Goal: Information Seeking & Learning: Learn about a topic

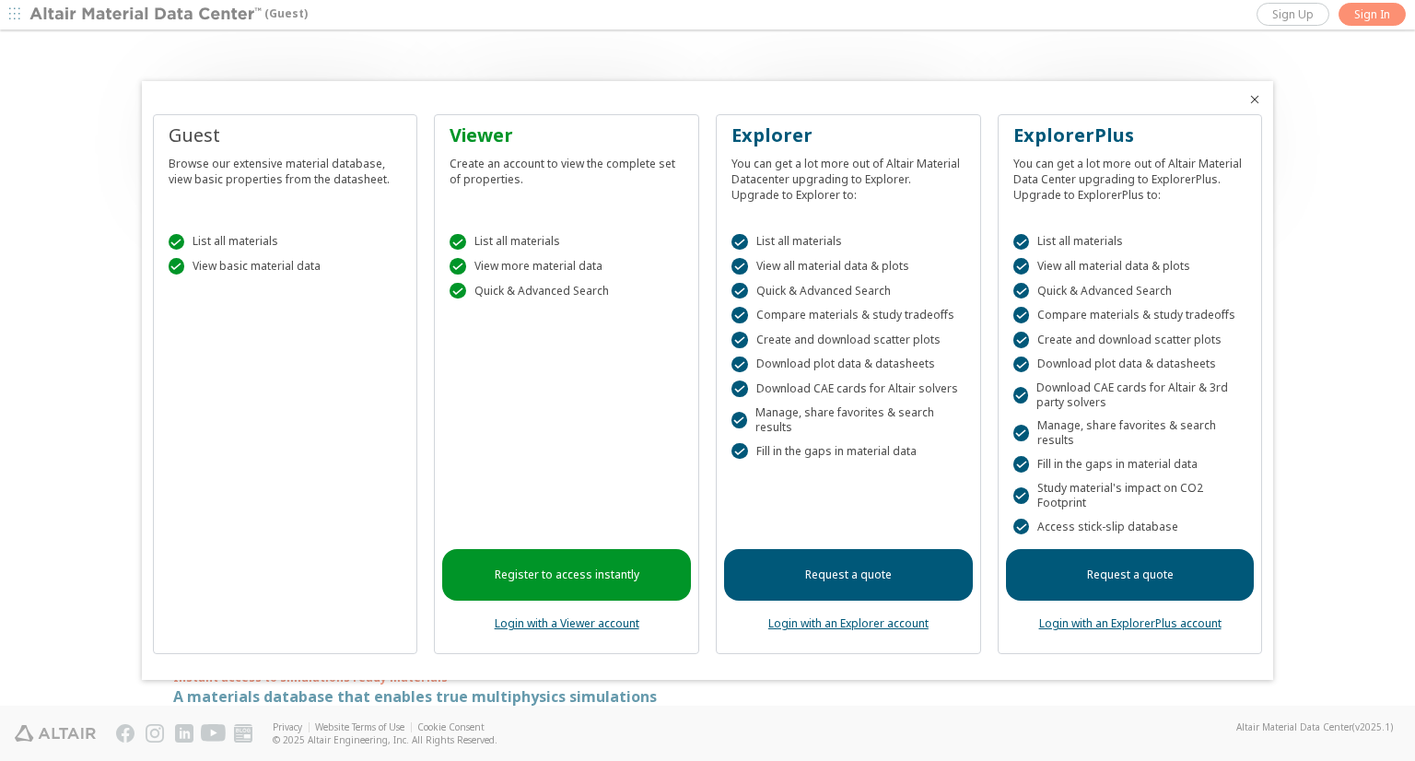
click at [1374, 18] on div at bounding box center [707, 380] width 1415 height 761
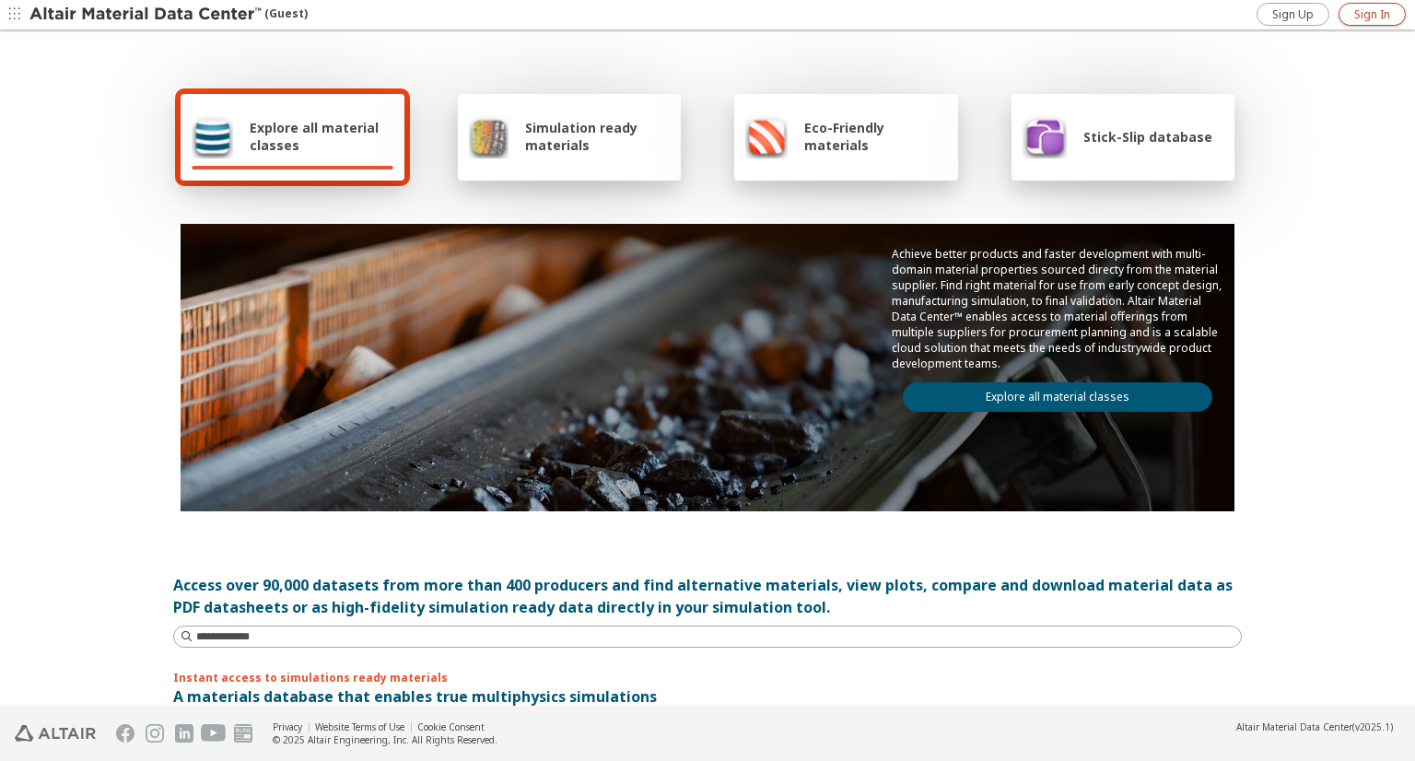
click at [1374, 18] on span "Sign In" at bounding box center [1372, 14] width 36 height 15
click at [331, 123] on span "Explore all material classes" at bounding box center [322, 136] width 144 height 35
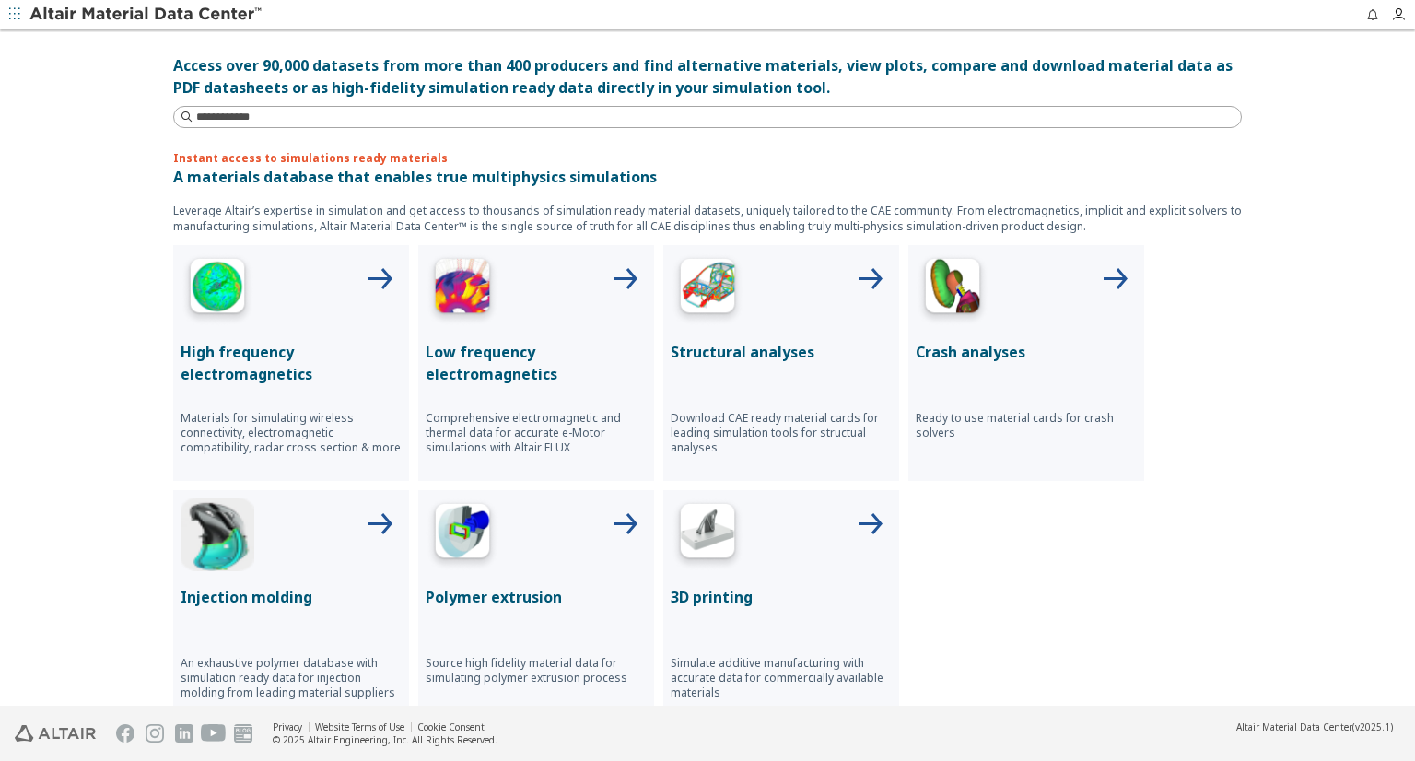
scroll to position [553, 0]
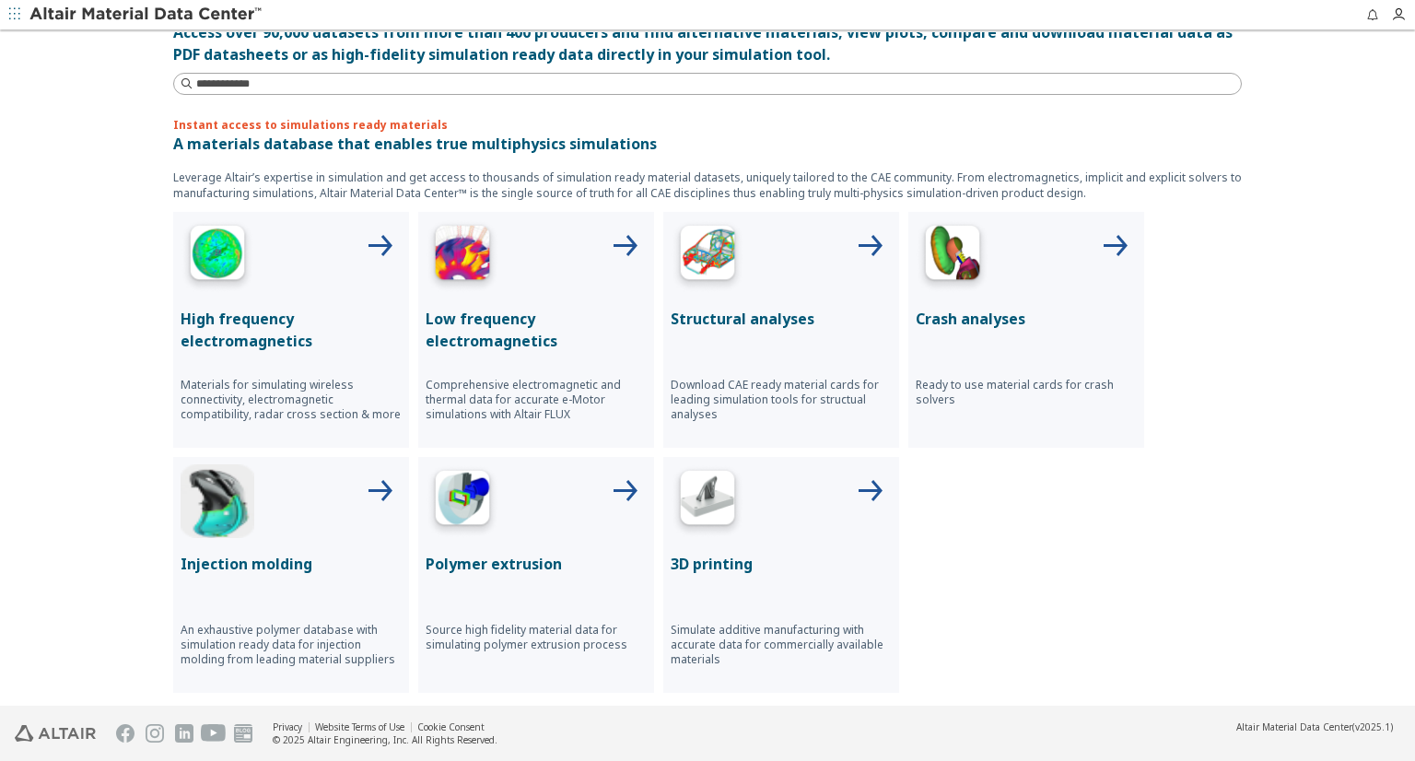
click at [1108, 241] on icon at bounding box center [1115, 247] width 44 height 44
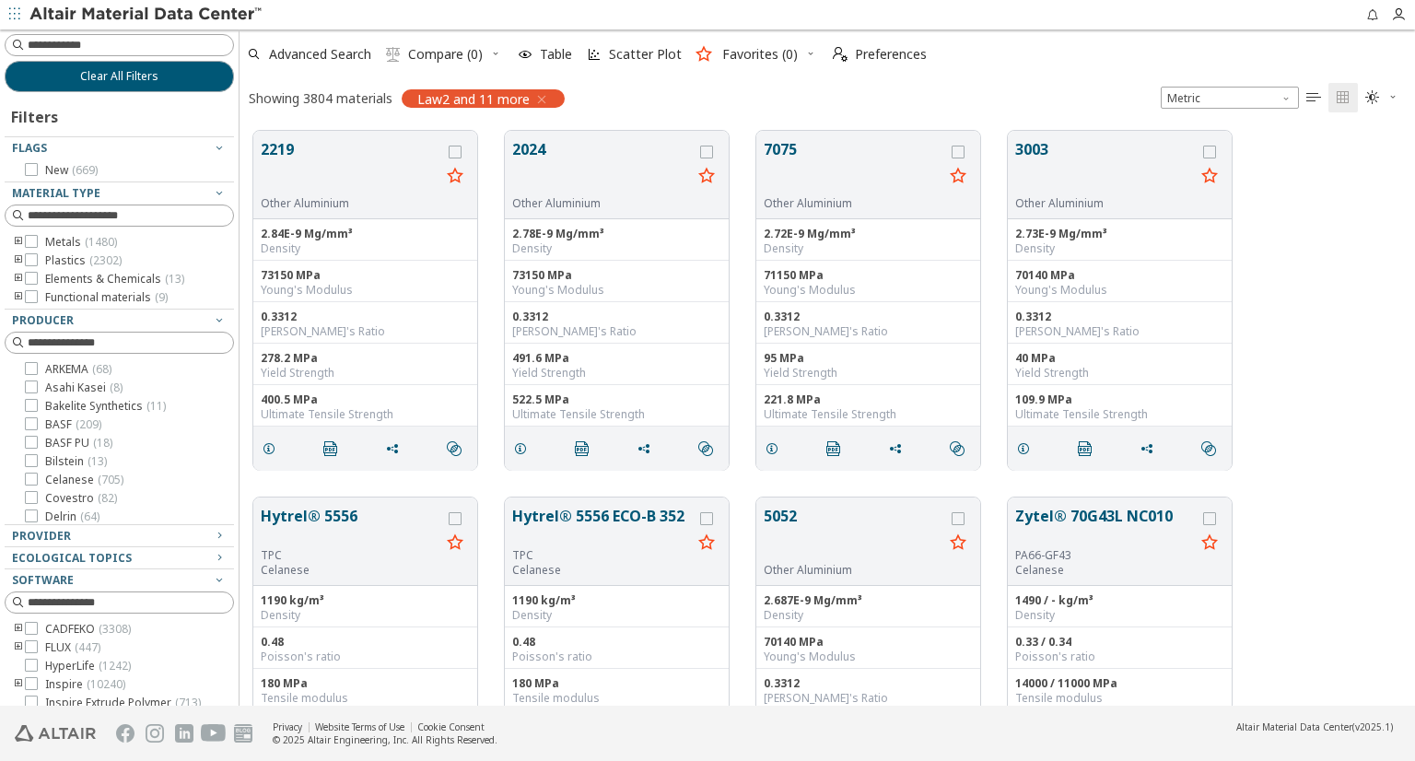
scroll to position [575, 1161]
click at [18, 240] on icon "toogle group" at bounding box center [18, 242] width 13 height 15
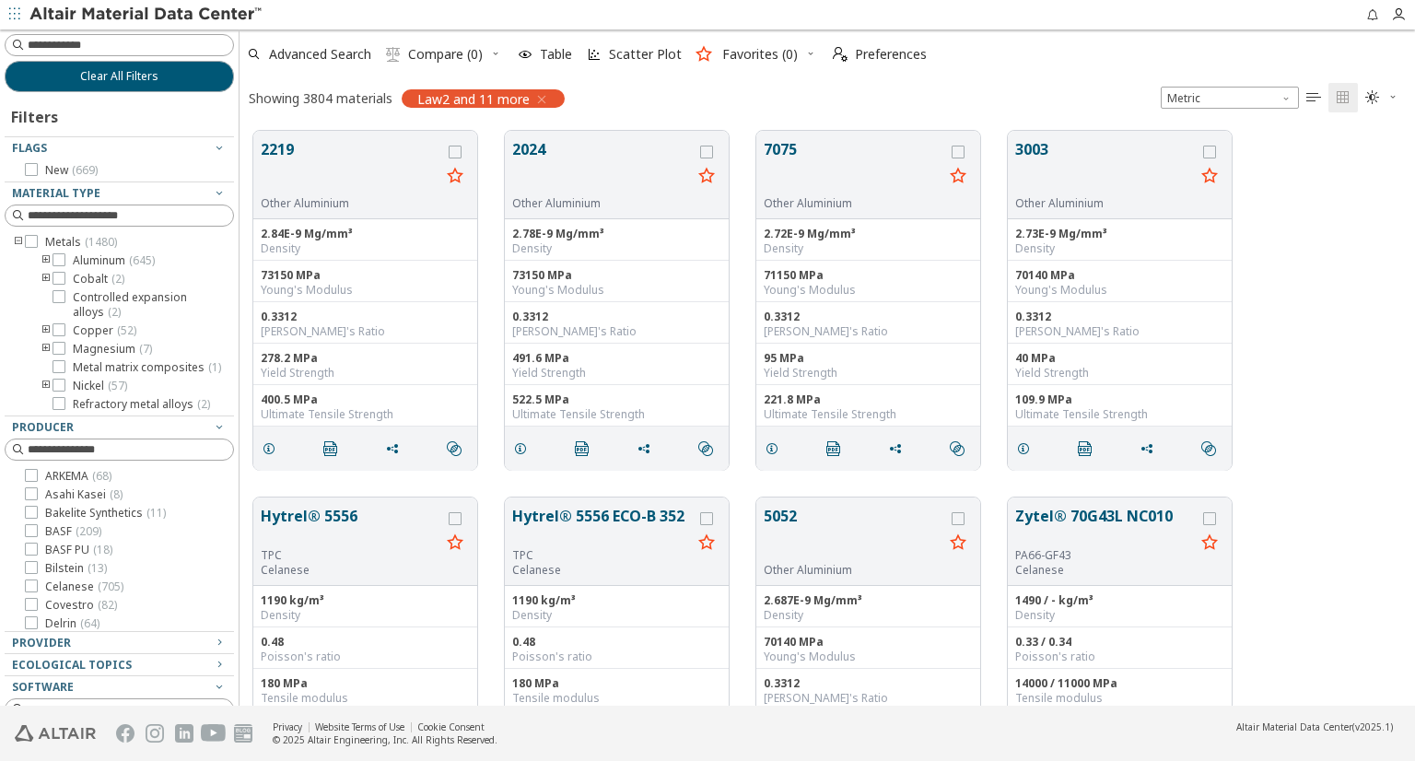
click at [48, 258] on icon "toogle group" at bounding box center [46, 260] width 13 height 15
click at [88, 277] on icon at bounding box center [86, 278] width 13 height 13
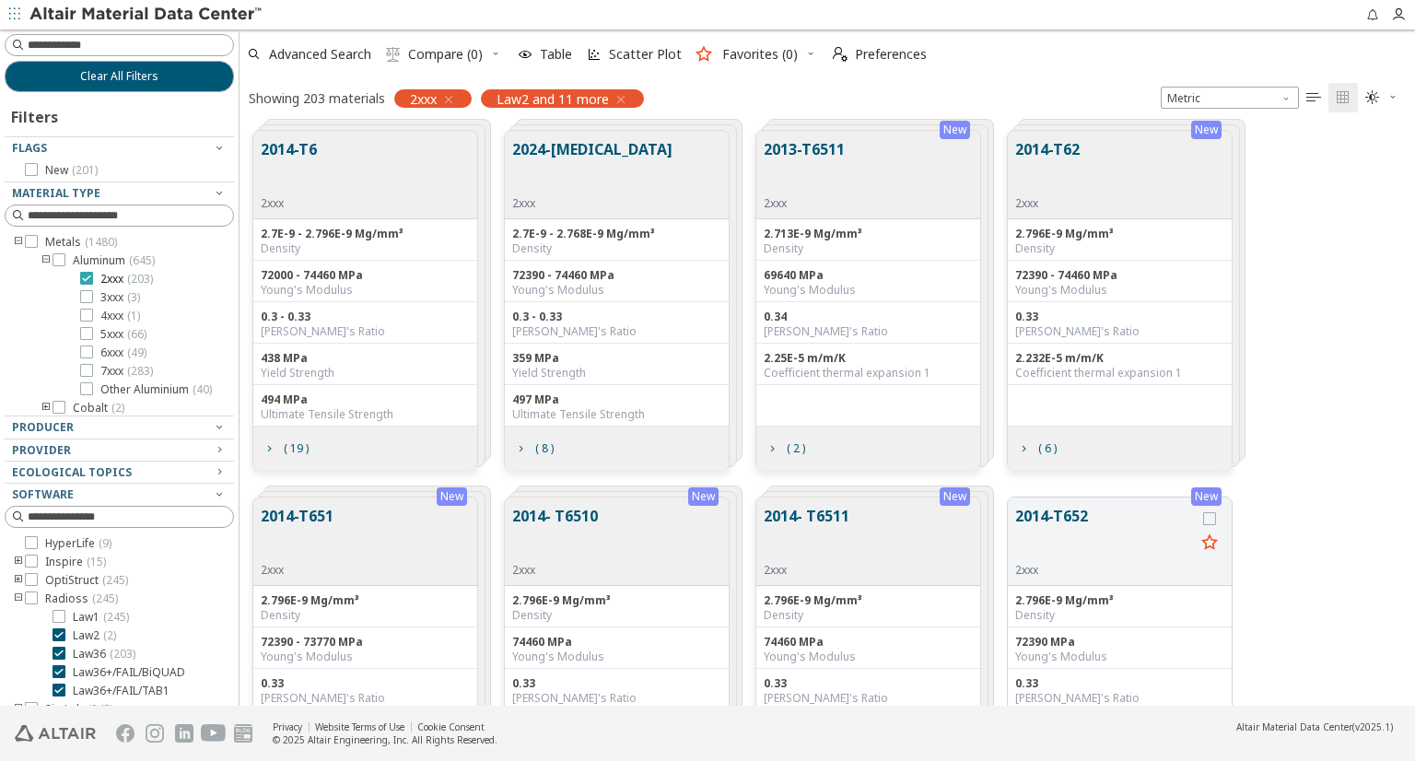
click at [92, 276] on div at bounding box center [86, 278] width 13 height 13
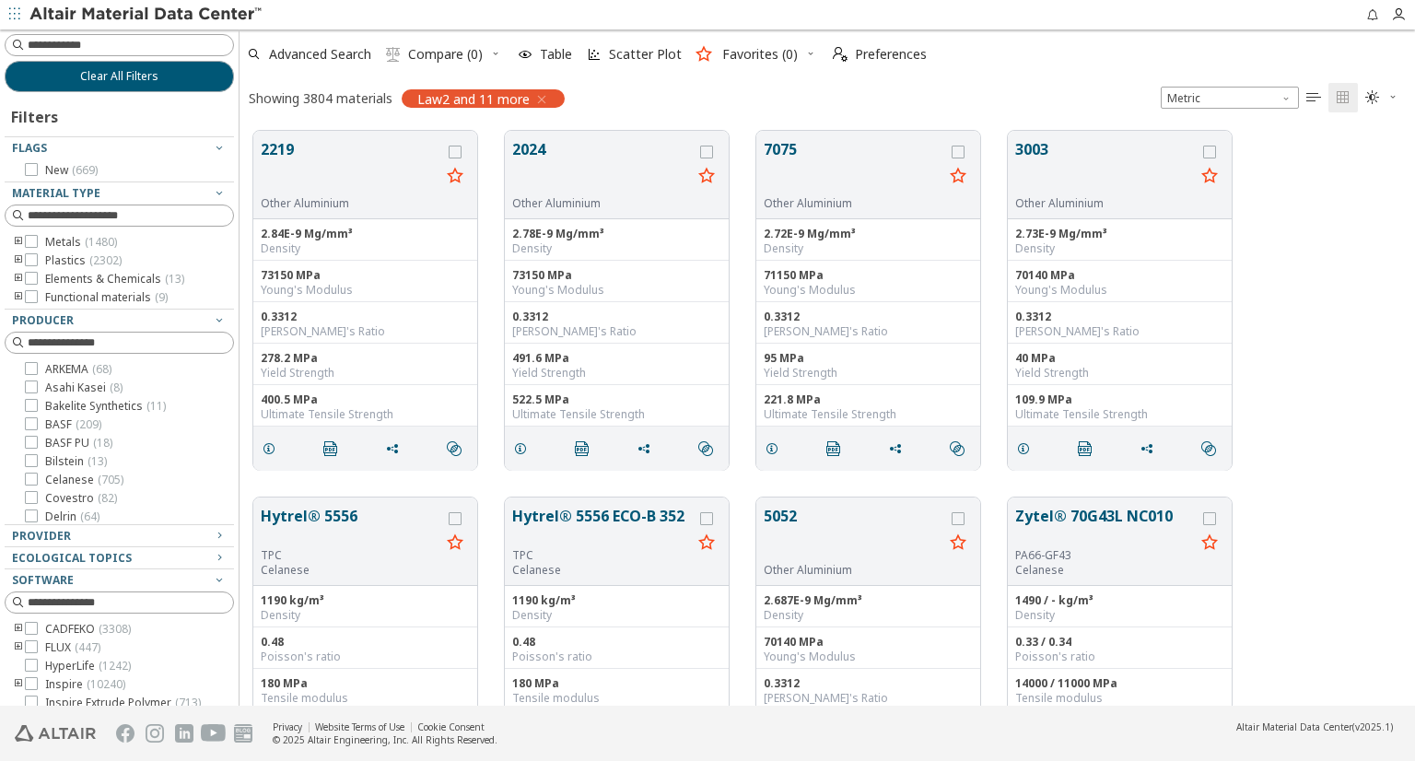
click at [18, 240] on icon "toogle group" at bounding box center [18, 242] width 13 height 15
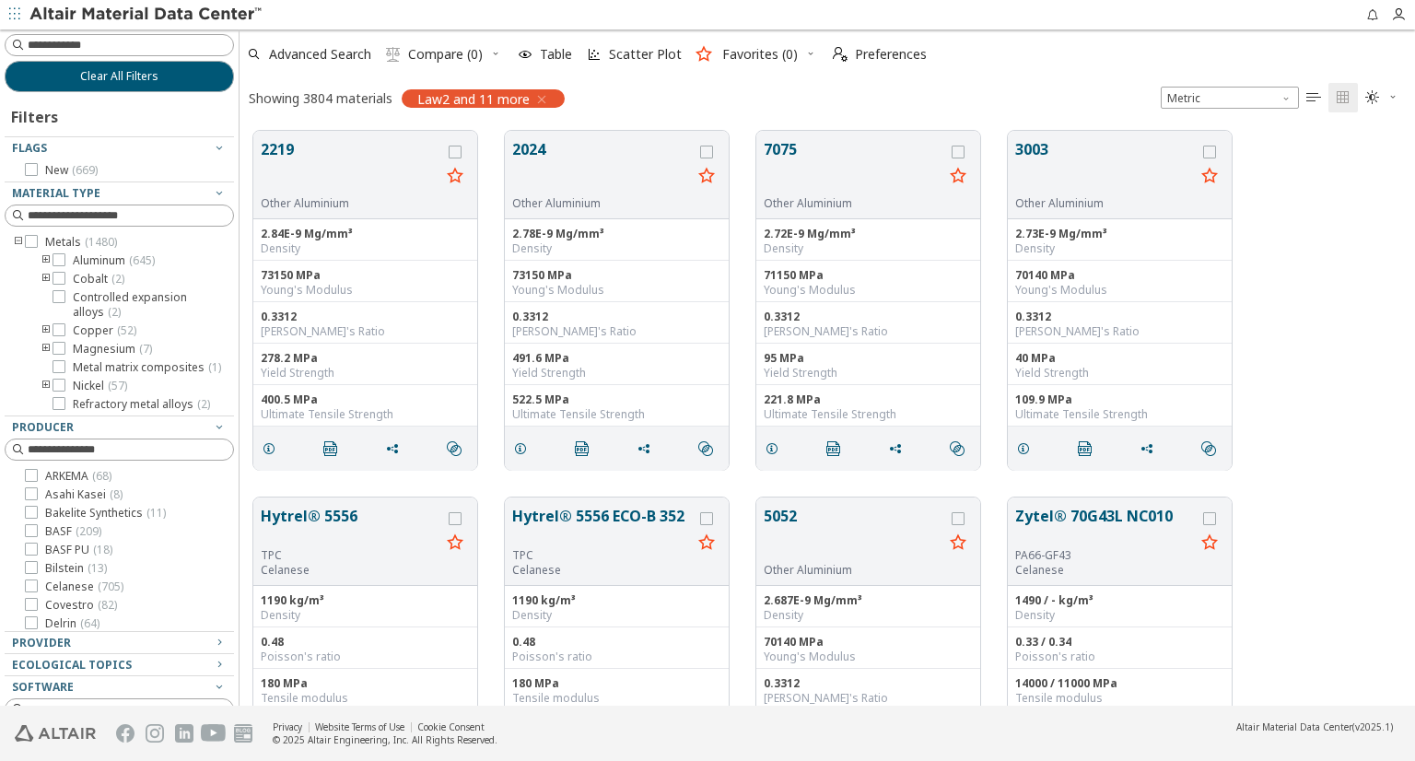
click at [44, 261] on icon "toogle group" at bounding box center [46, 260] width 13 height 15
click at [318, 53] on span "Advanced Search" at bounding box center [320, 54] width 102 height 13
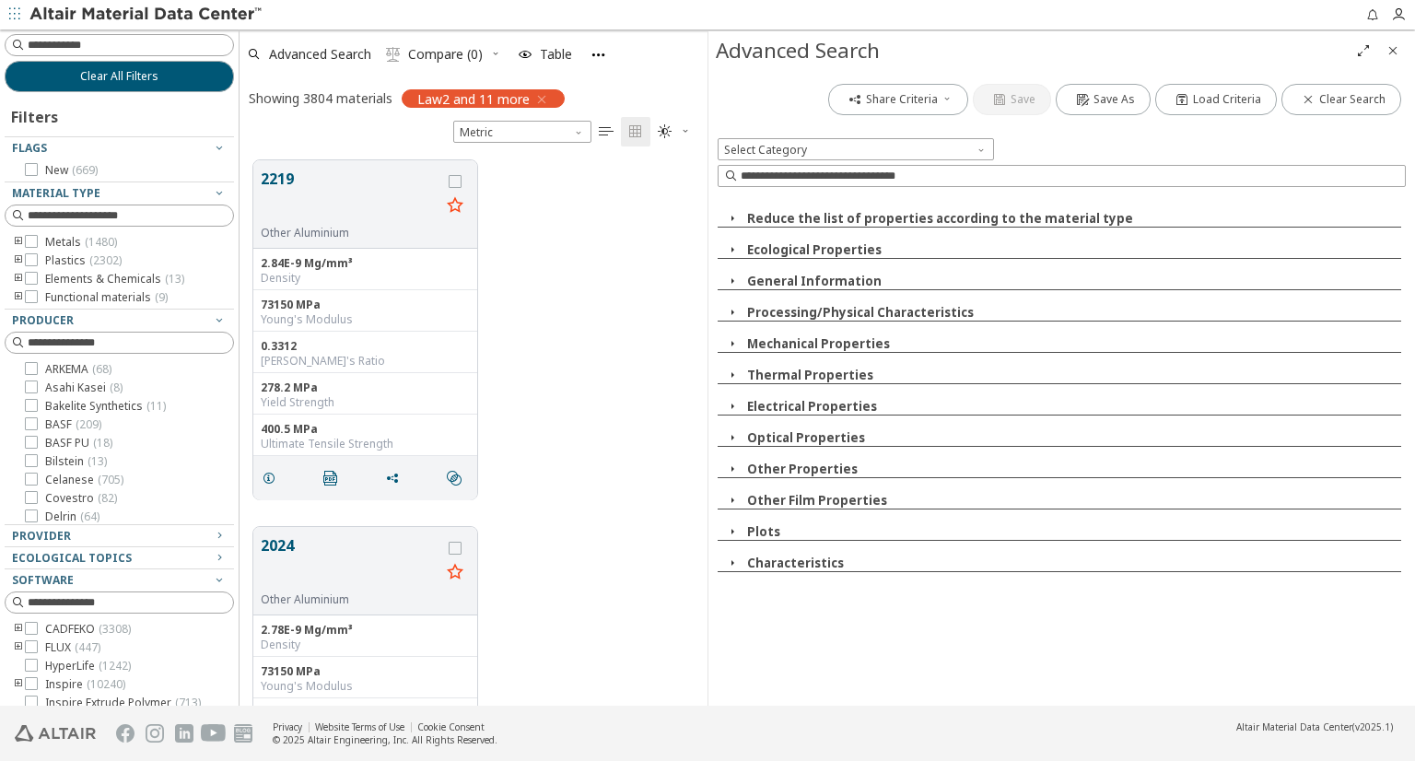
click at [463, 96] on span "Law2 and 11 more" at bounding box center [473, 98] width 112 height 17
click at [545, 97] on icon "button" at bounding box center [541, 99] width 15 height 15
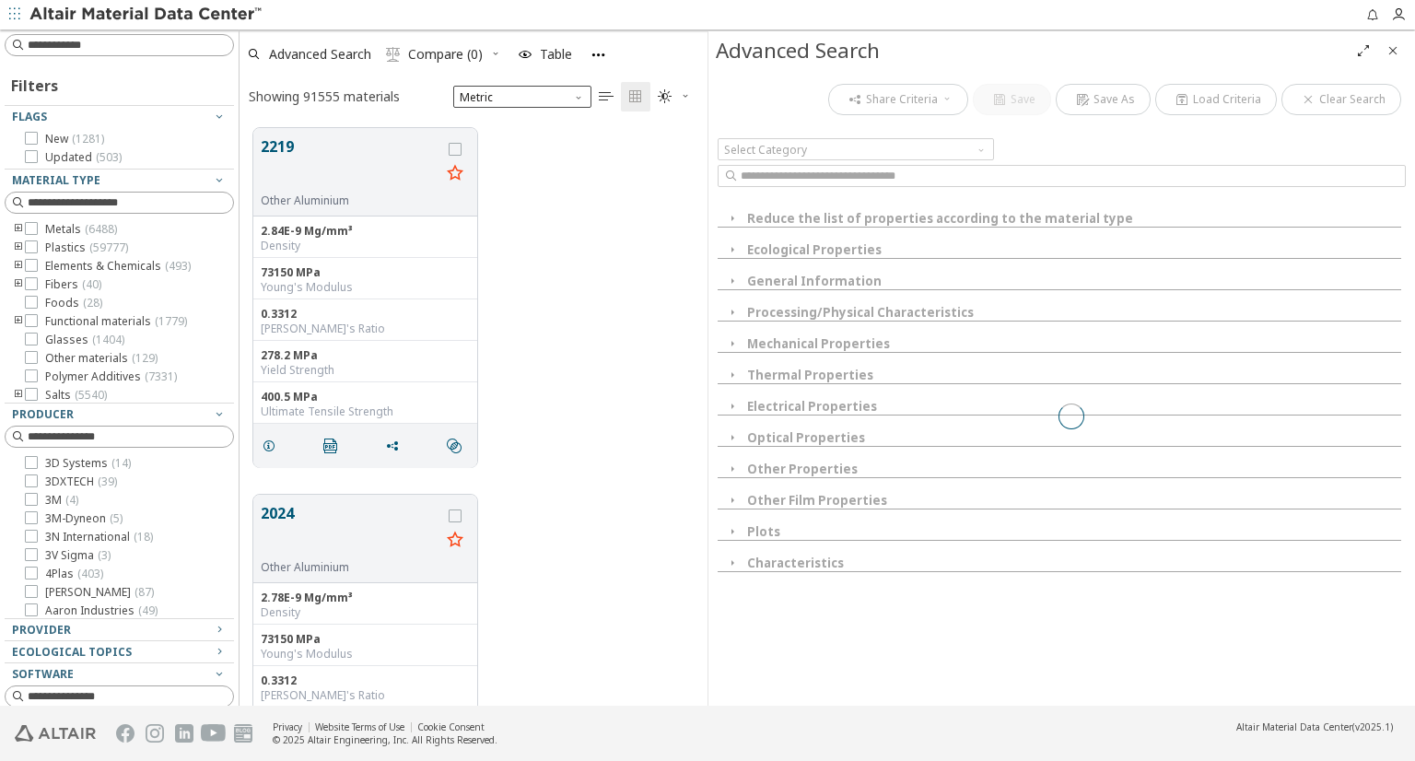
scroll to position [578, 453]
click at [578, 97] on span "Unit System" at bounding box center [580, 93] width 15 height 15
click at [603, 222] on div "2219 Other Aluminium 2.84E-9 Mg/mm³ Density 73150 MPa Young's Modulus 0.3312 Po…" at bounding box center [474, 297] width 468 height 367
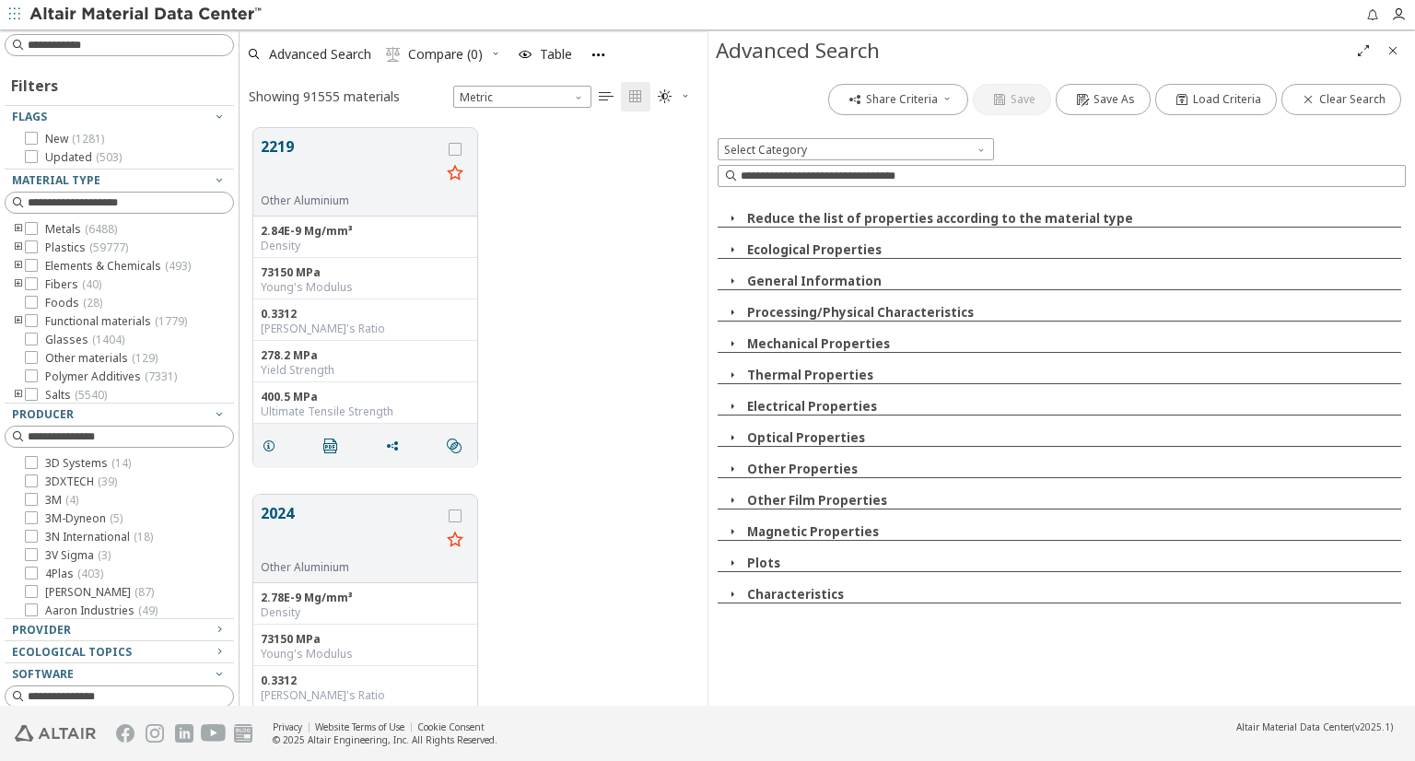
click at [18, 229] on icon "toogle group" at bounding box center [18, 229] width 13 height 15
click at [50, 250] on icon "toogle group" at bounding box center [46, 247] width 13 height 15
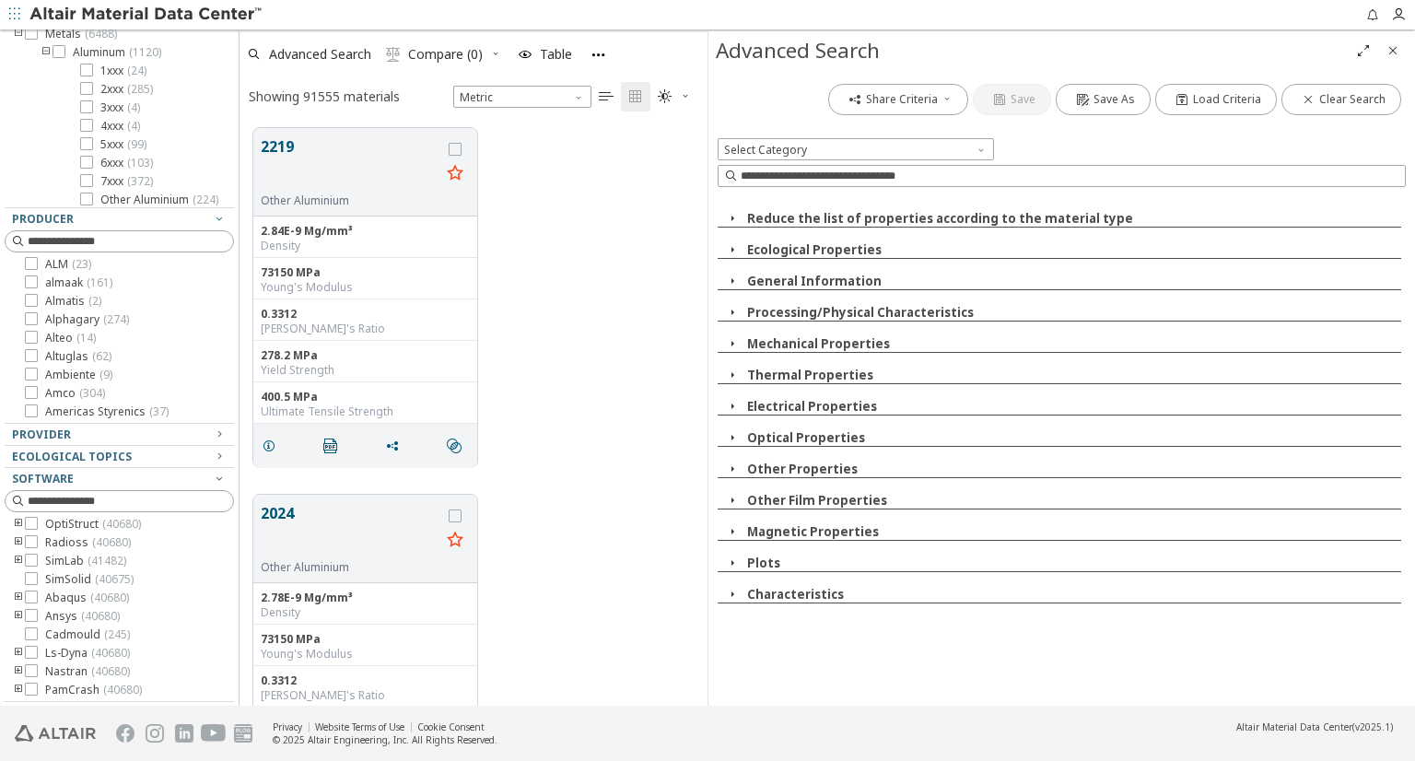
scroll to position [166, 0]
click at [33, 540] on icon at bounding box center [31, 541] width 13 height 13
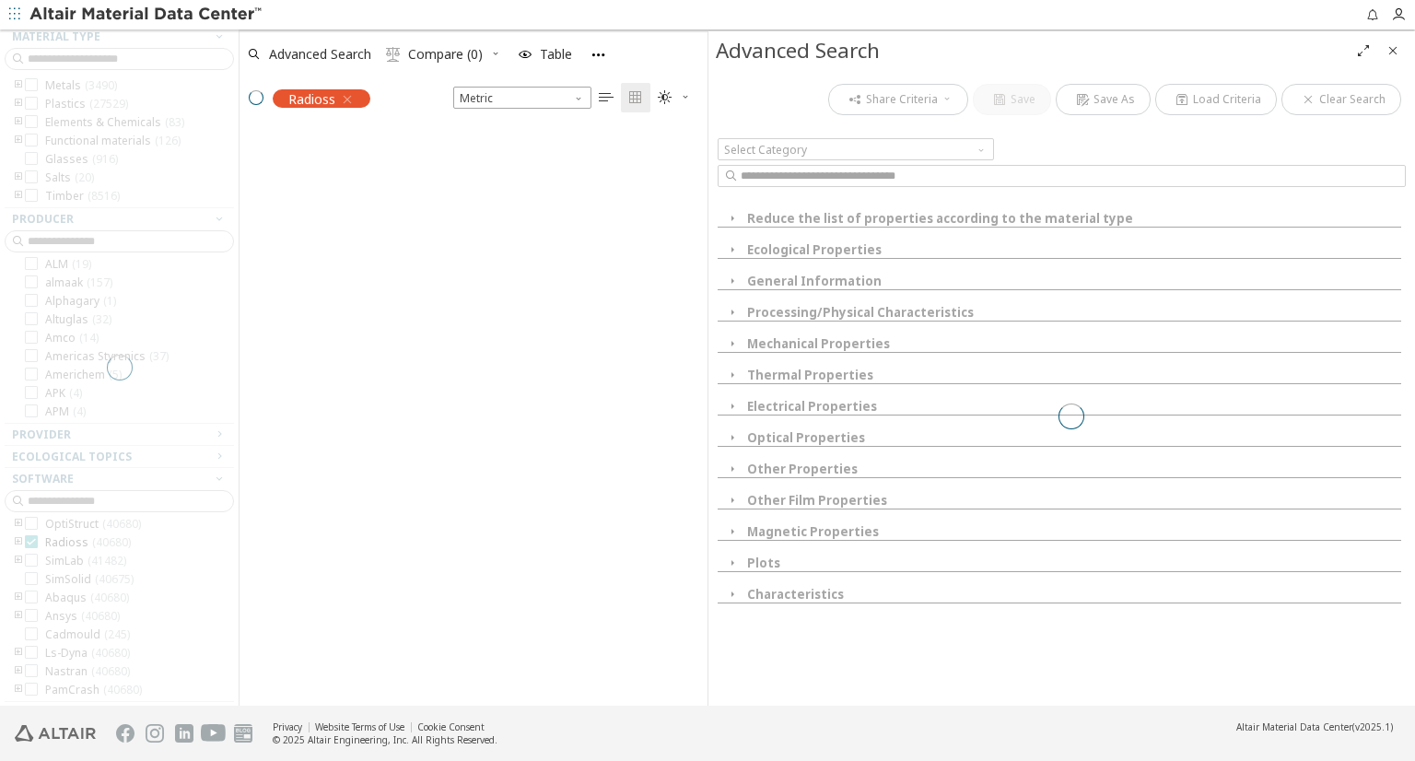
scroll to position [545, 453]
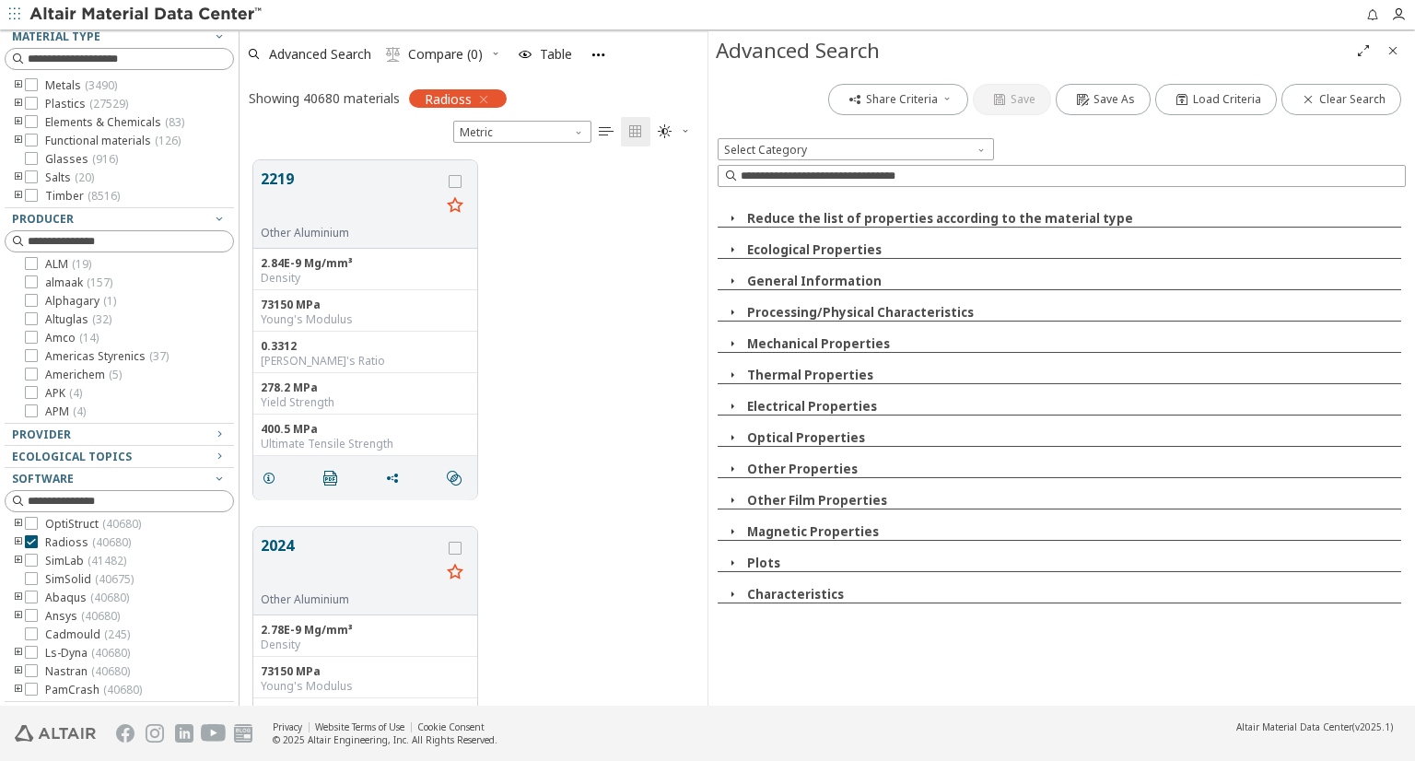
click at [20, 540] on icon "toogle group" at bounding box center [18, 542] width 13 height 15
click at [59, 589] on icon at bounding box center [59, 582] width 13 height 13
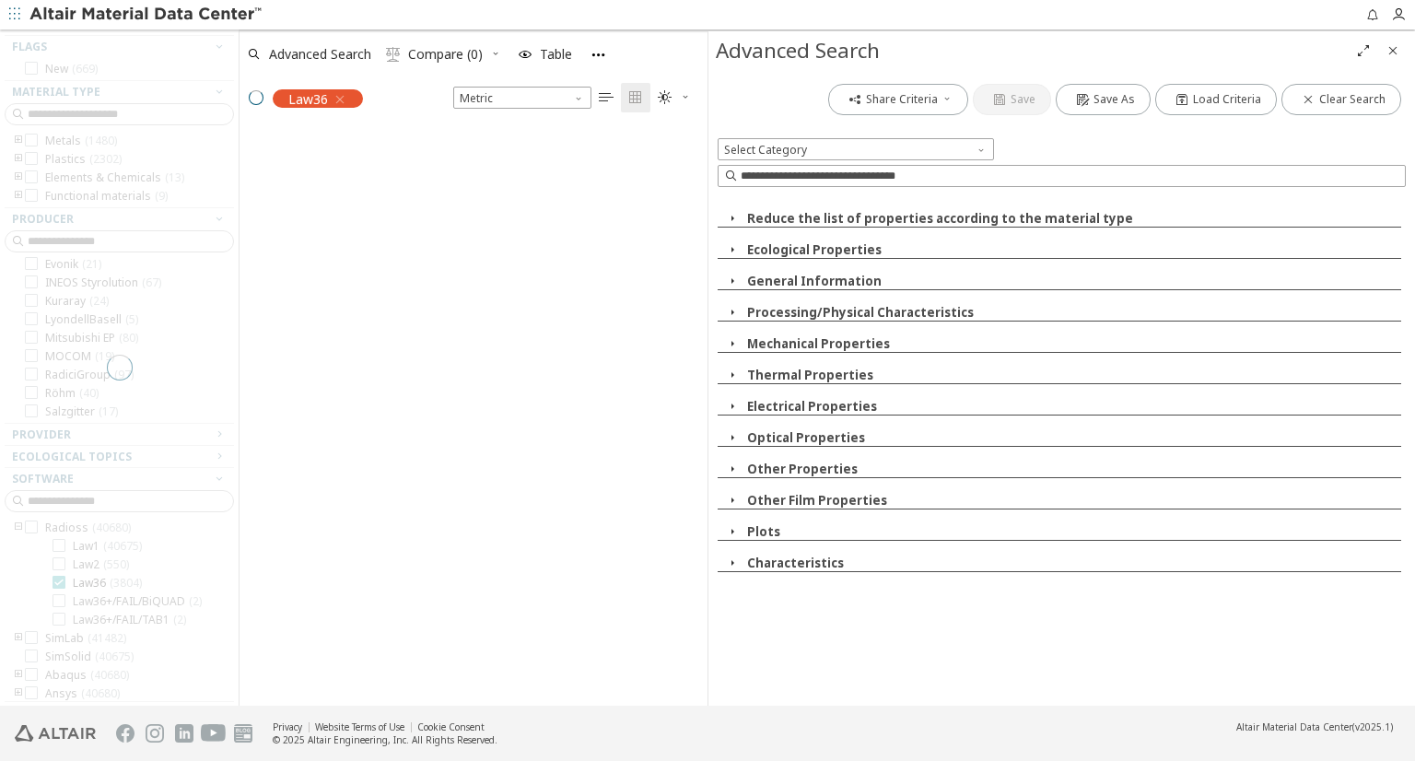
scroll to position [545, 453]
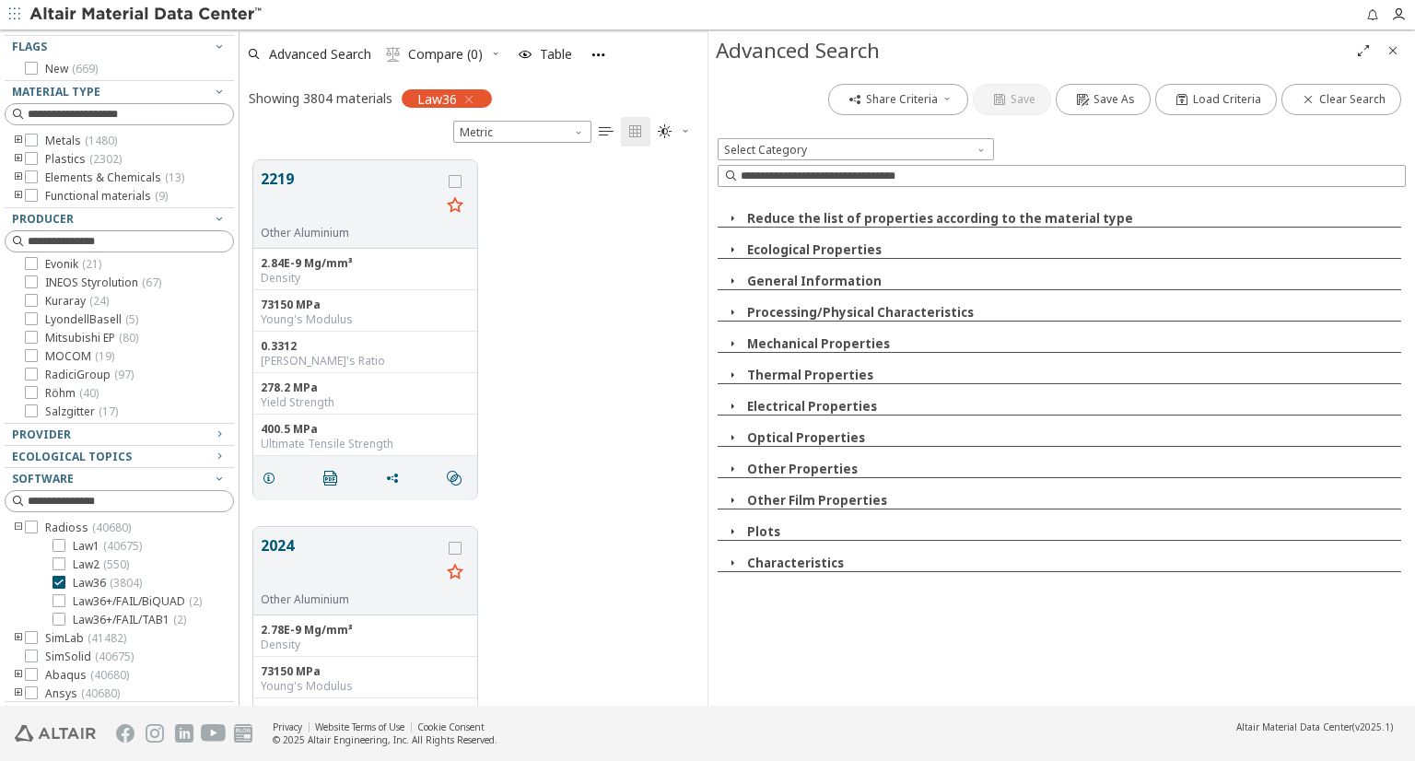
click at [1389, 51] on icon "Close" at bounding box center [1393, 50] width 15 height 15
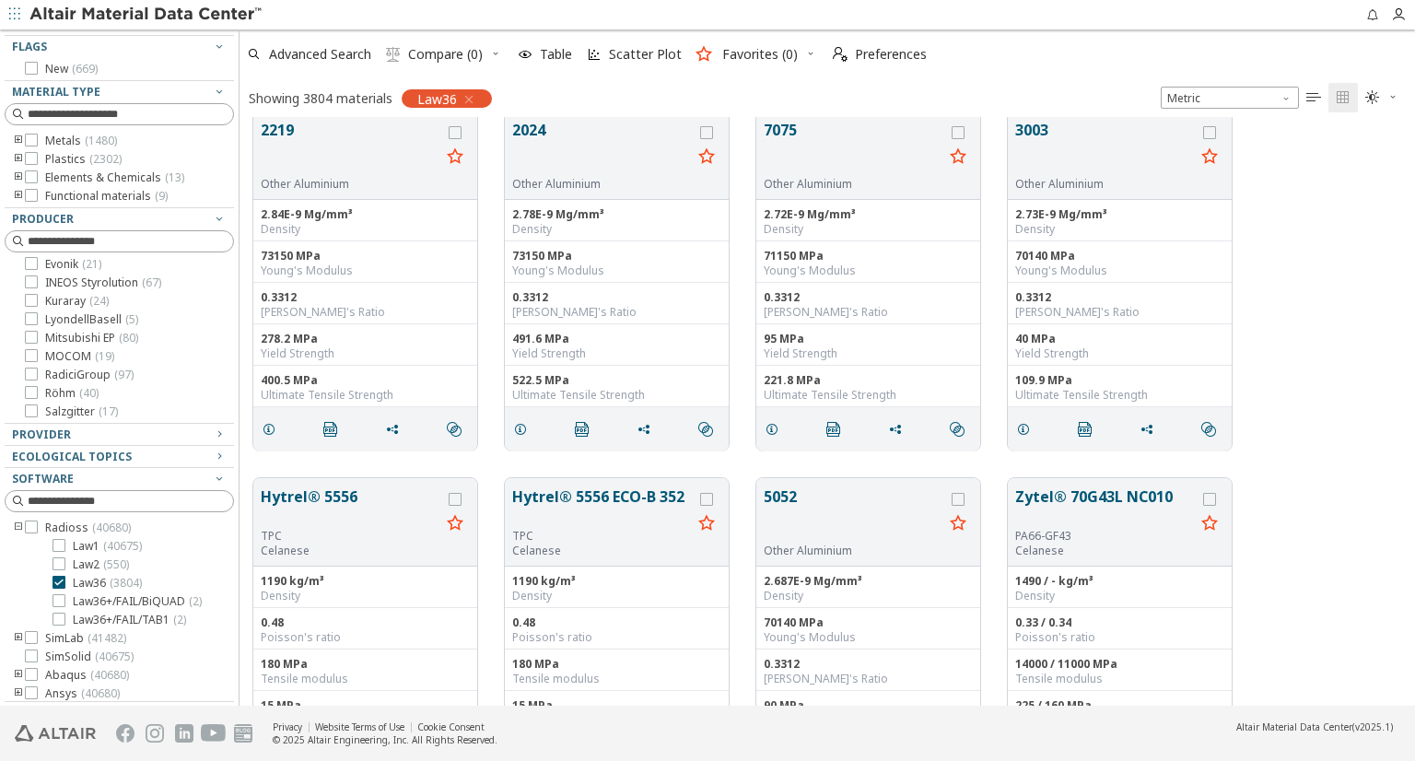
scroll to position [0, 0]
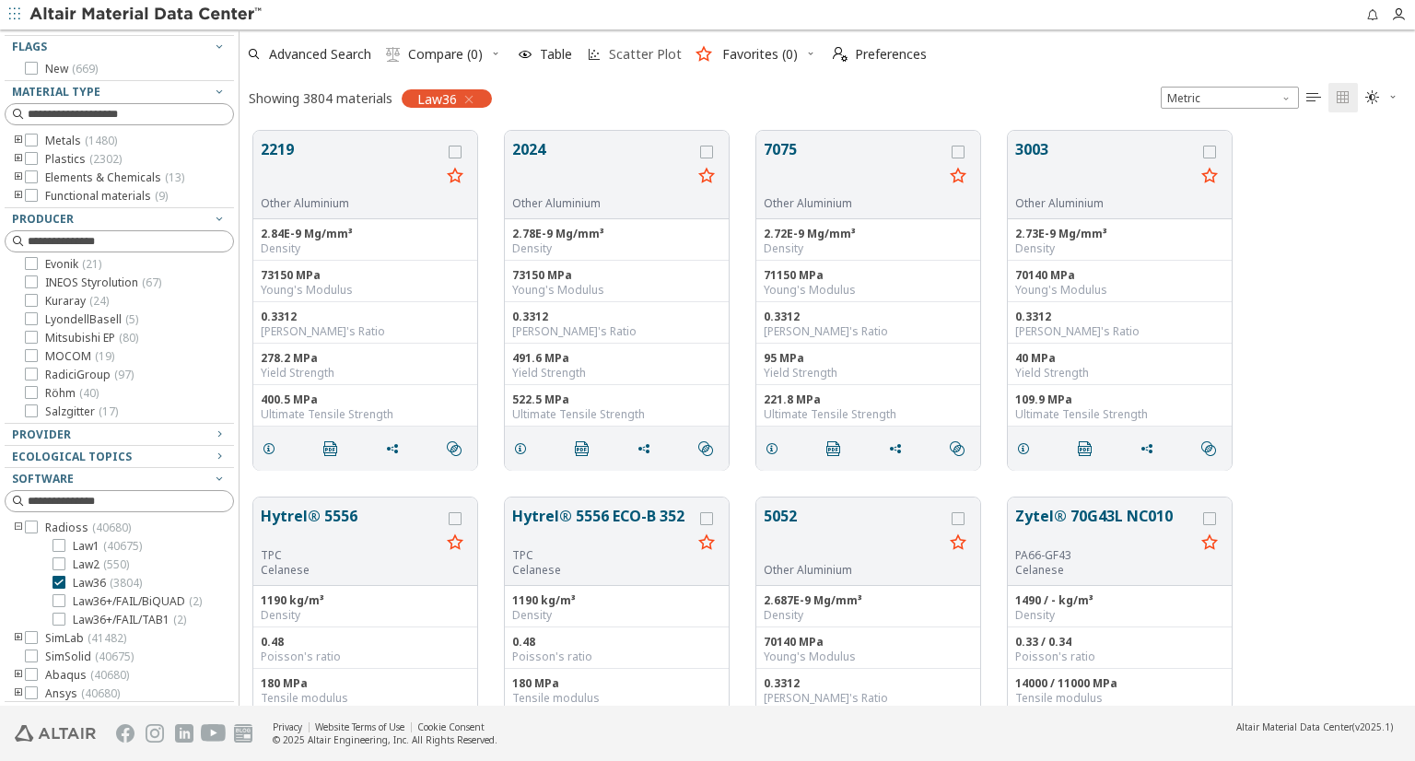
click at [595, 54] on icon "button" at bounding box center [594, 54] width 15 height 15
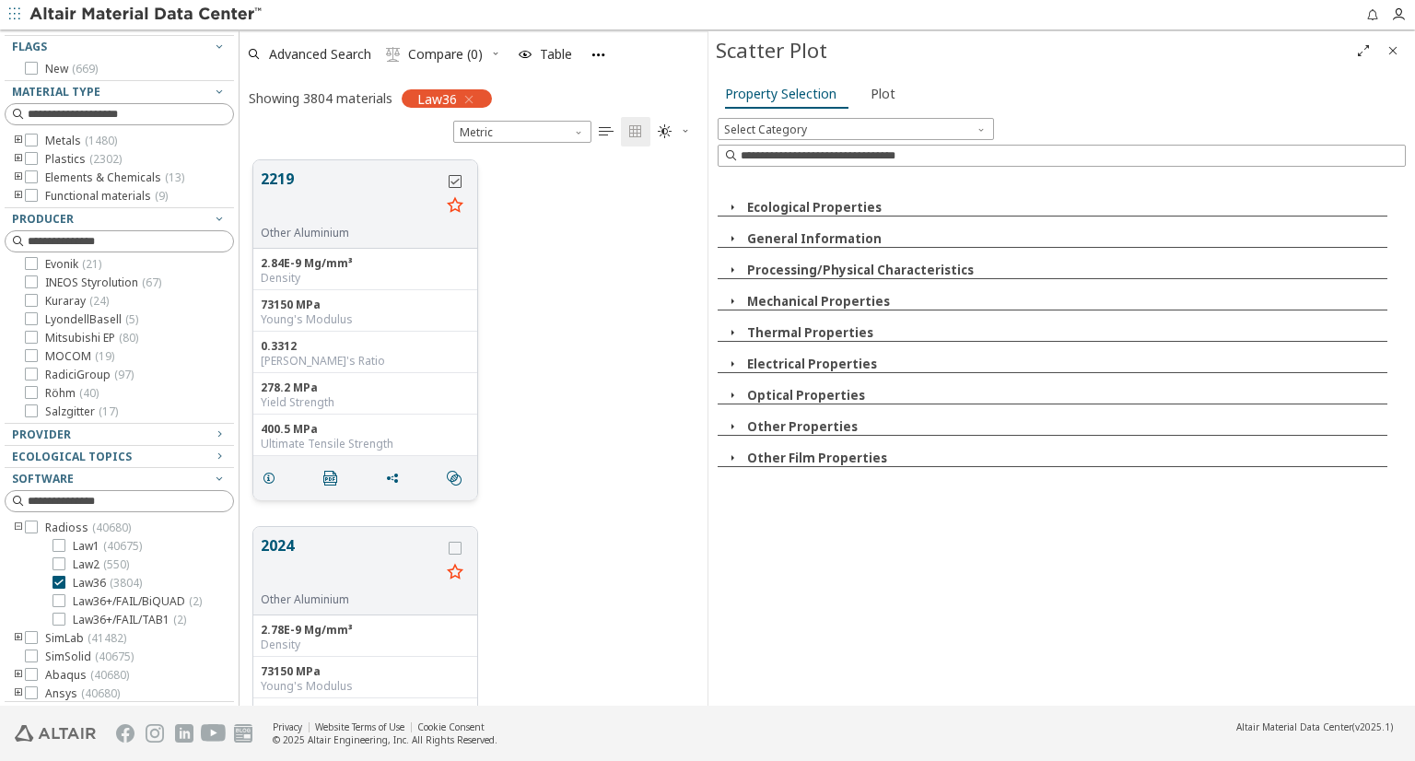
click at [461, 178] on div "grid" at bounding box center [455, 181] width 13 height 13
click at [870, 123] on span "Select Category" at bounding box center [856, 129] width 276 height 22
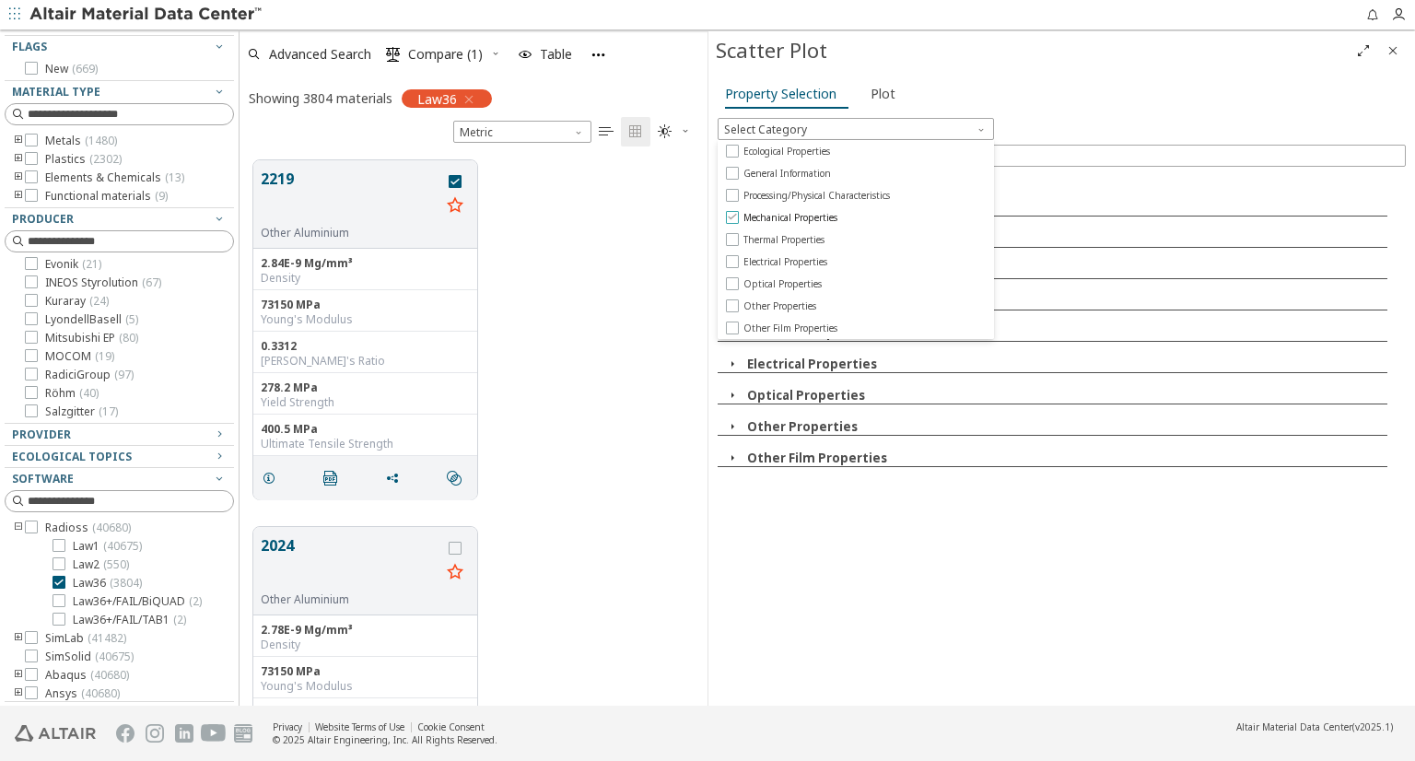
click at [819, 217] on span "Mechanical Properties" at bounding box center [791, 217] width 94 height 13
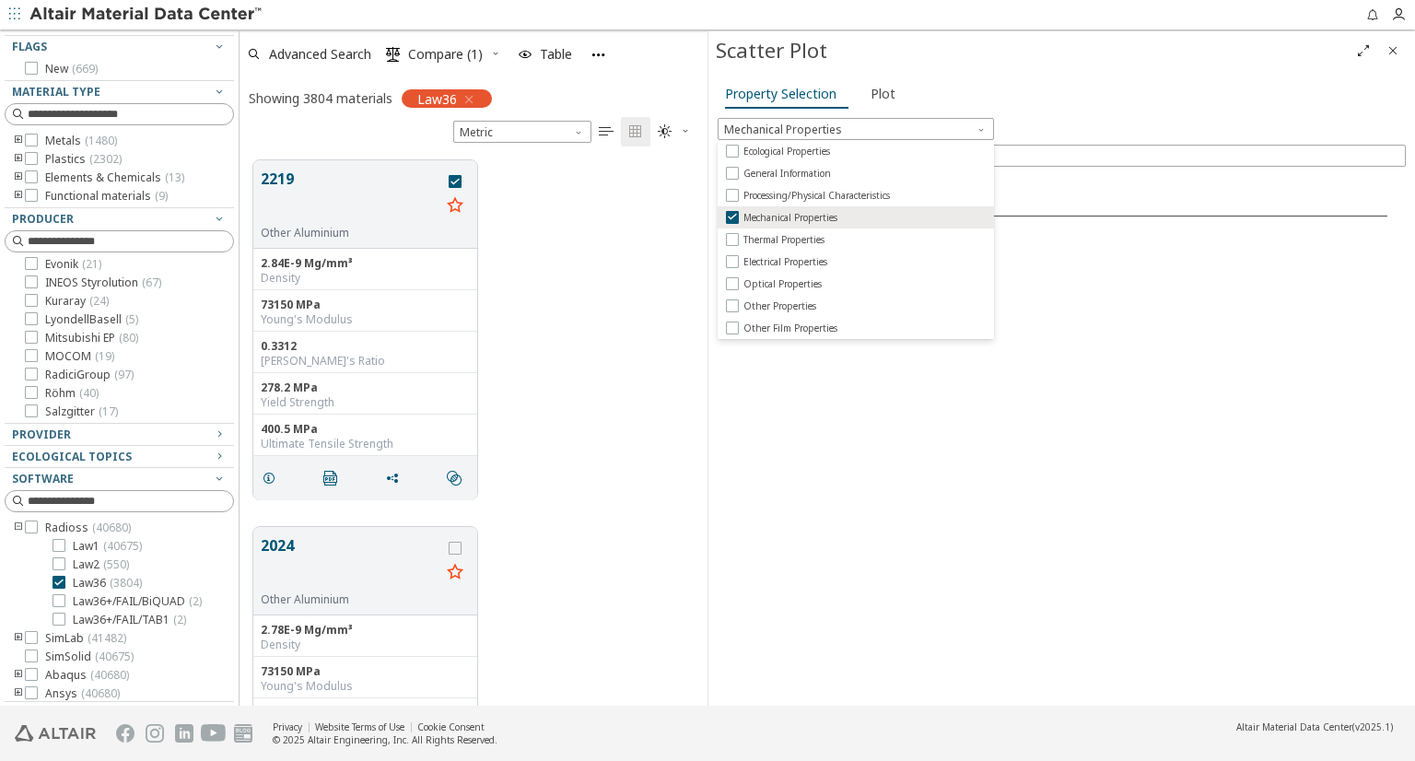
click at [869, 478] on div "Mechanical Properties X Y" at bounding box center [1062, 439] width 688 height 526
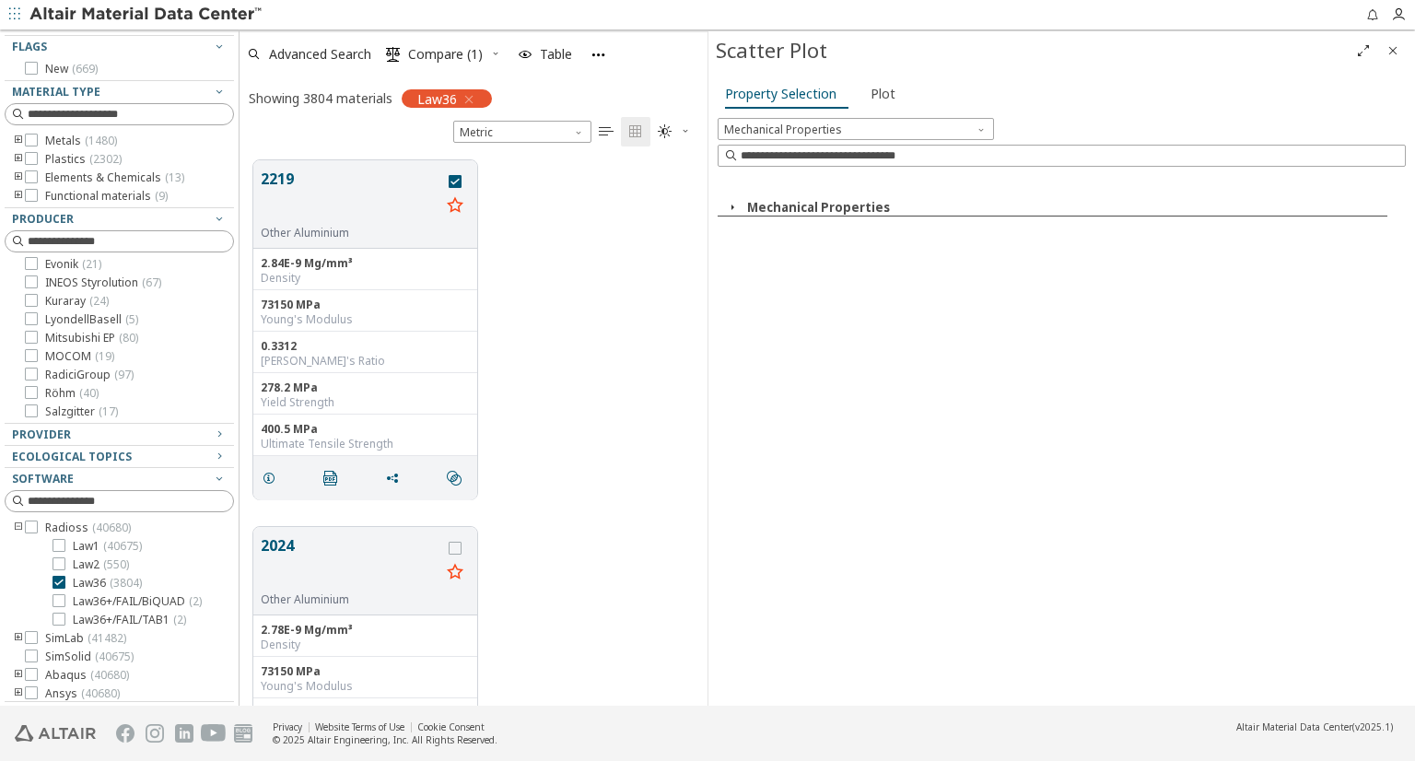
click at [730, 208] on icon "button" at bounding box center [732, 207] width 15 height 15
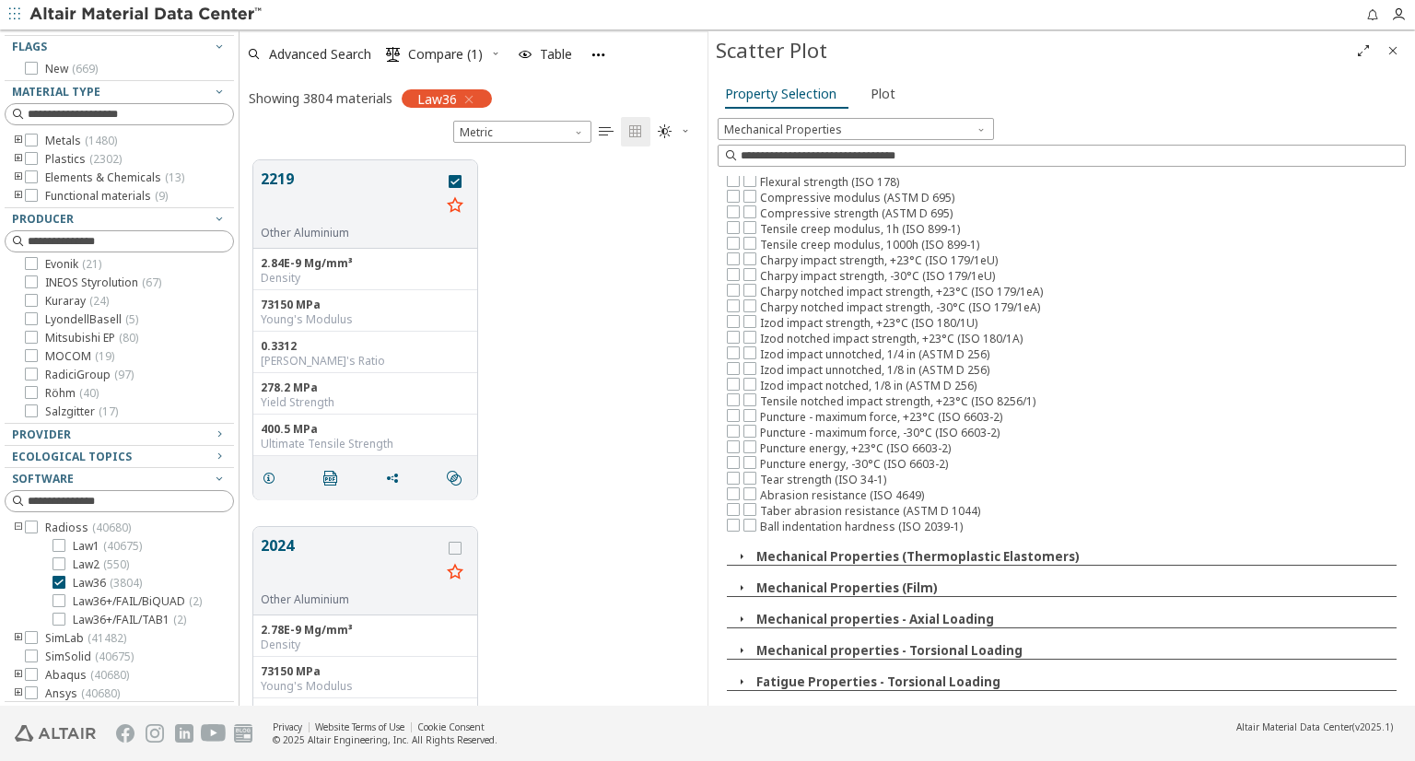
scroll to position [258, 0]
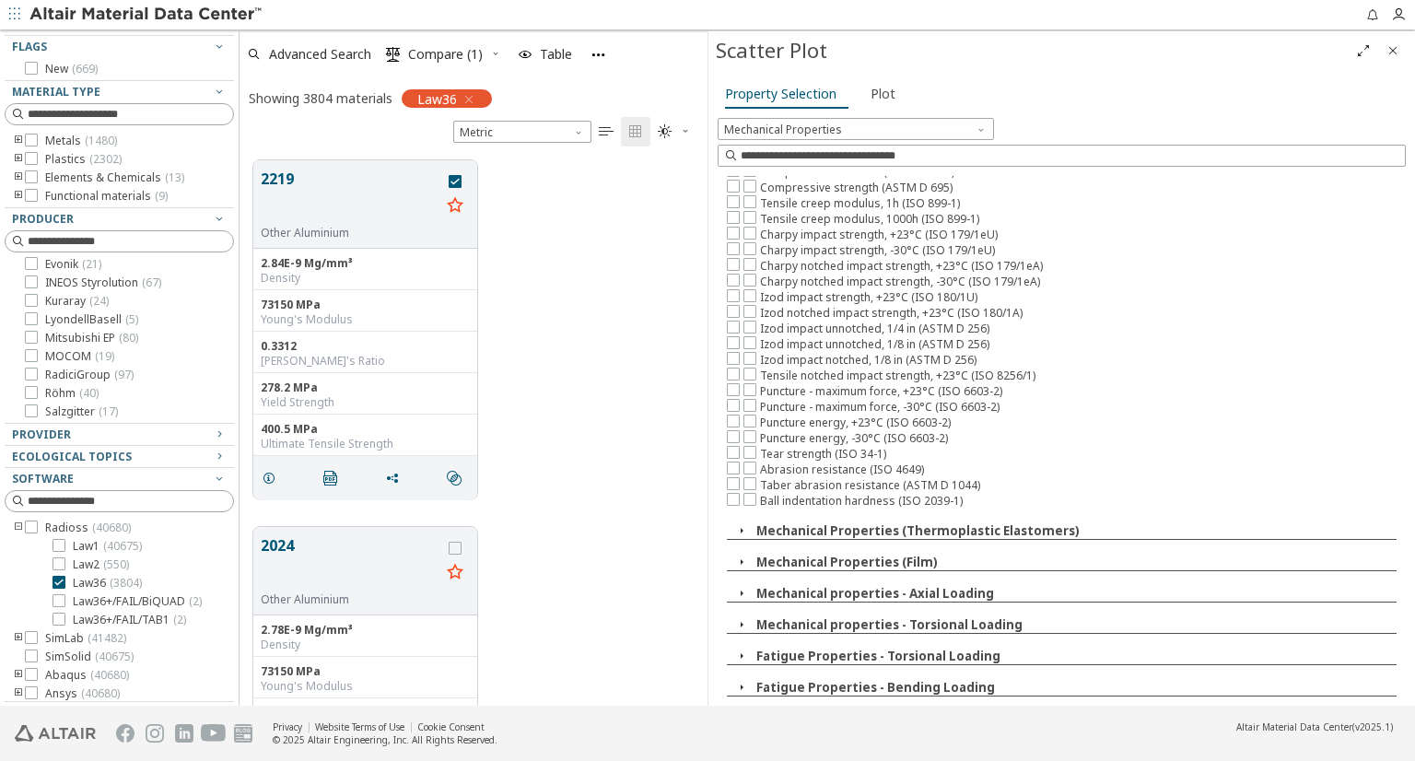
click at [744, 523] on icon "button" at bounding box center [741, 530] width 15 height 15
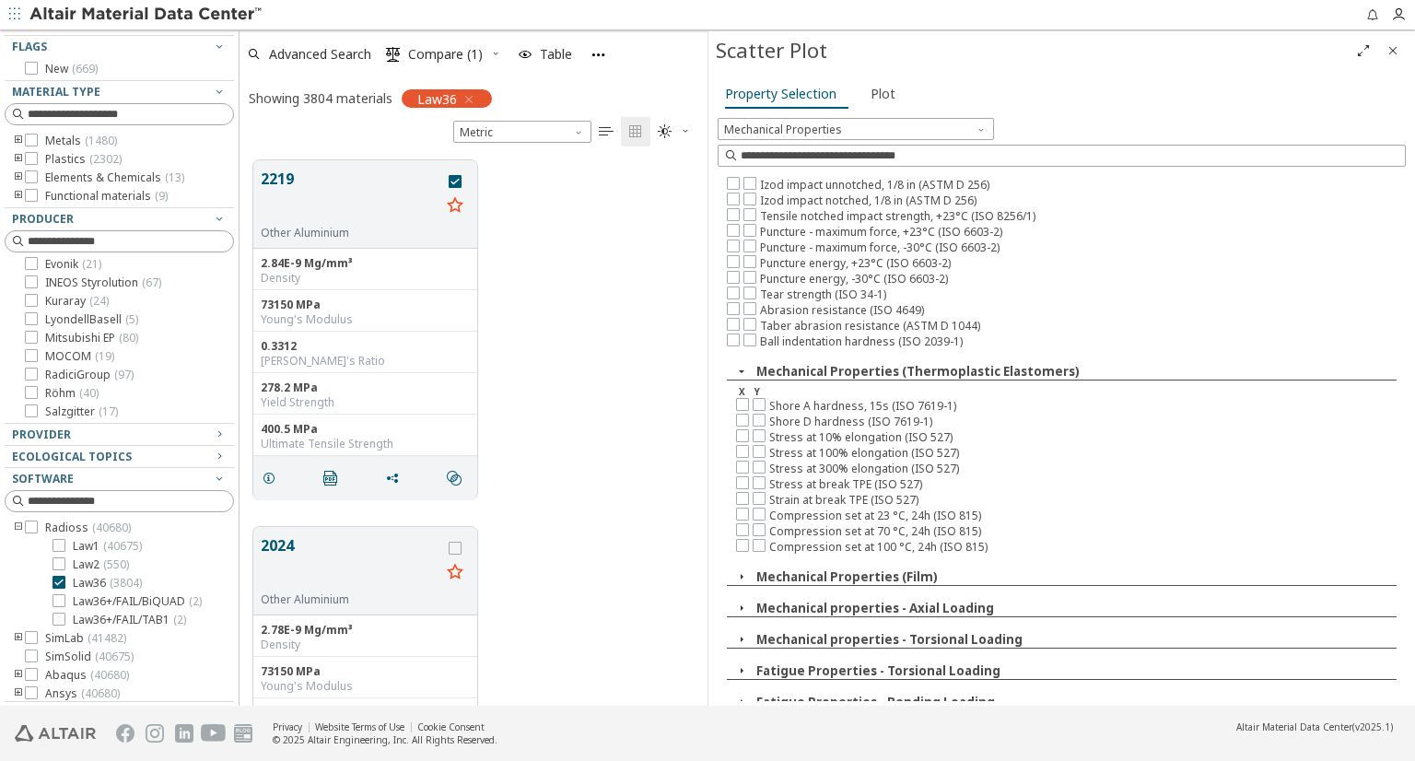
scroll to position [423, 0]
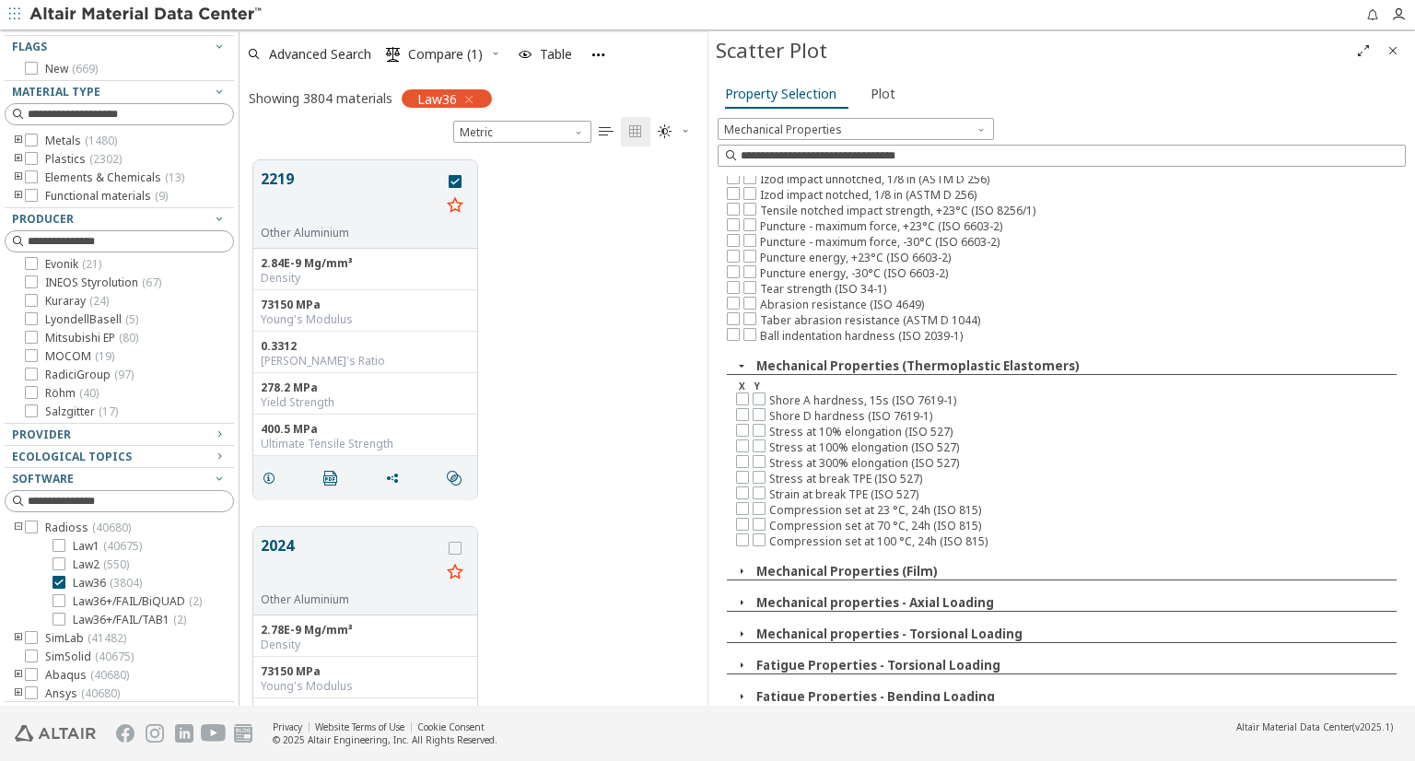
click at [742, 564] on icon "button" at bounding box center [741, 571] width 15 height 15
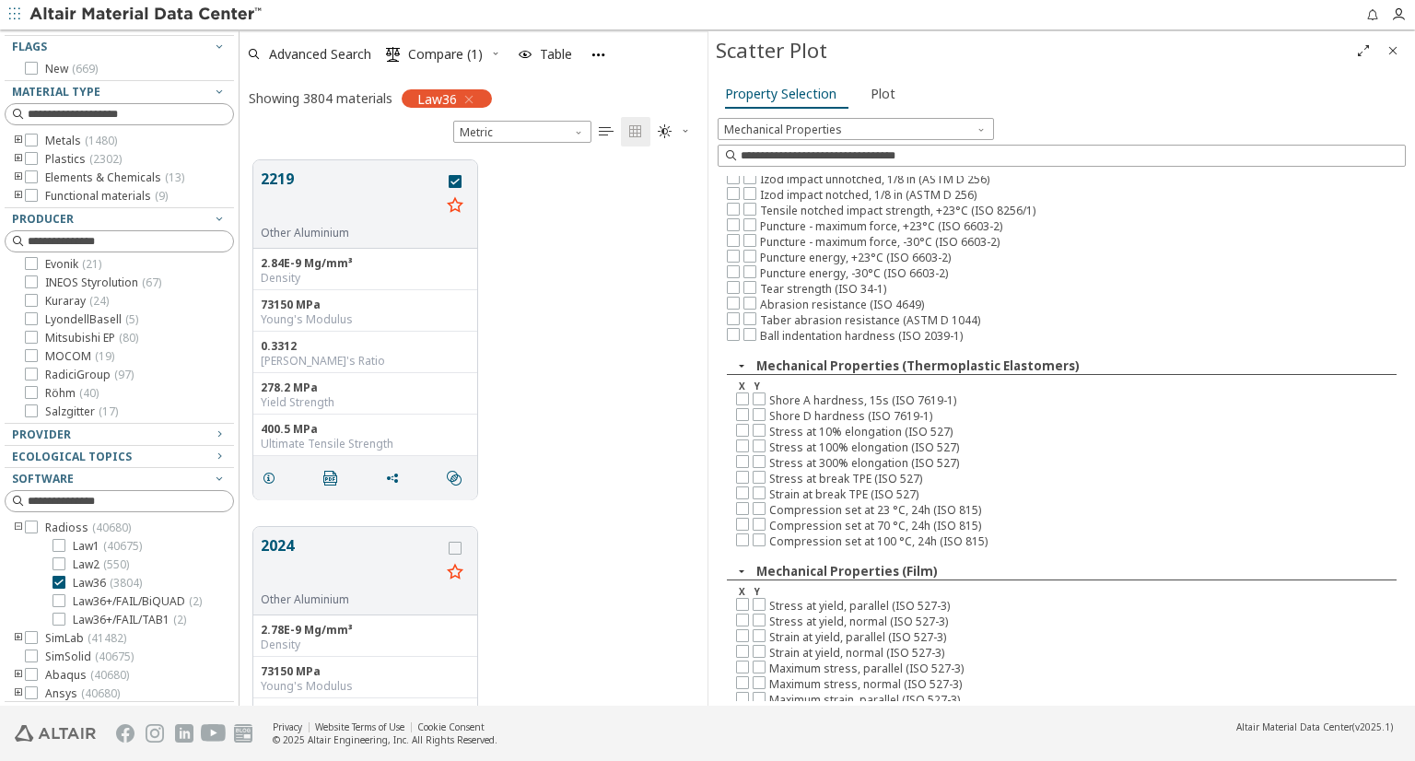
click at [742, 564] on icon "button" at bounding box center [741, 571] width 15 height 15
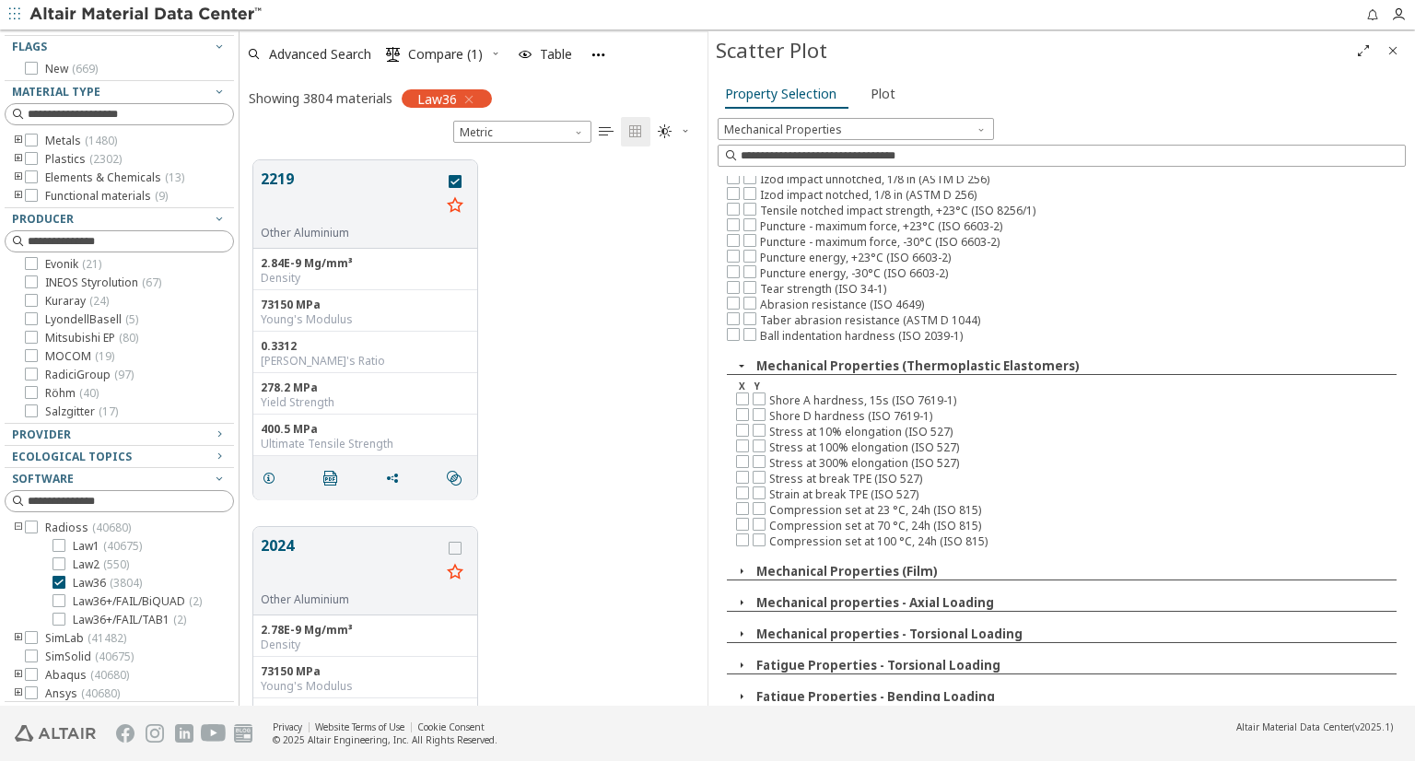
click at [741, 595] on icon "button" at bounding box center [741, 602] width 15 height 15
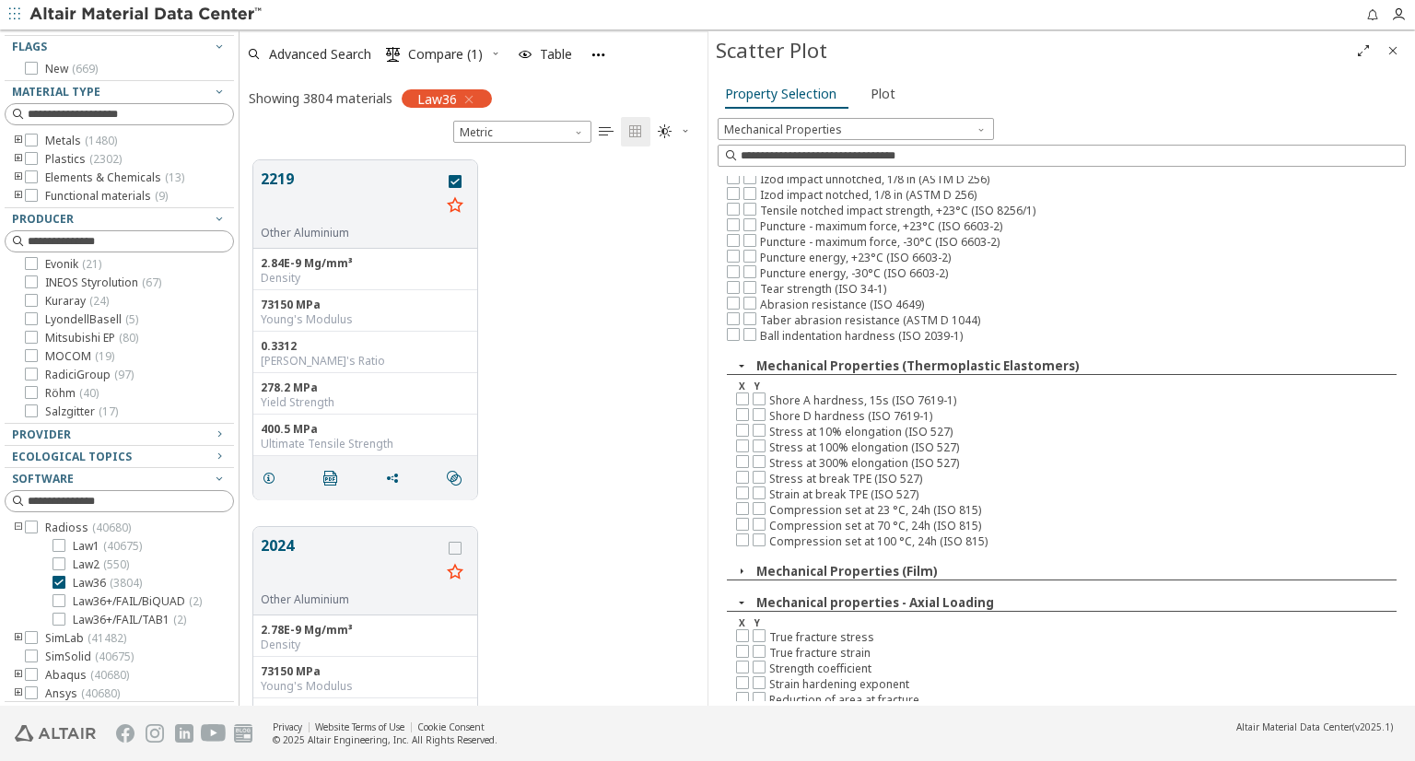
click at [741, 595] on icon "button" at bounding box center [741, 602] width 15 height 15
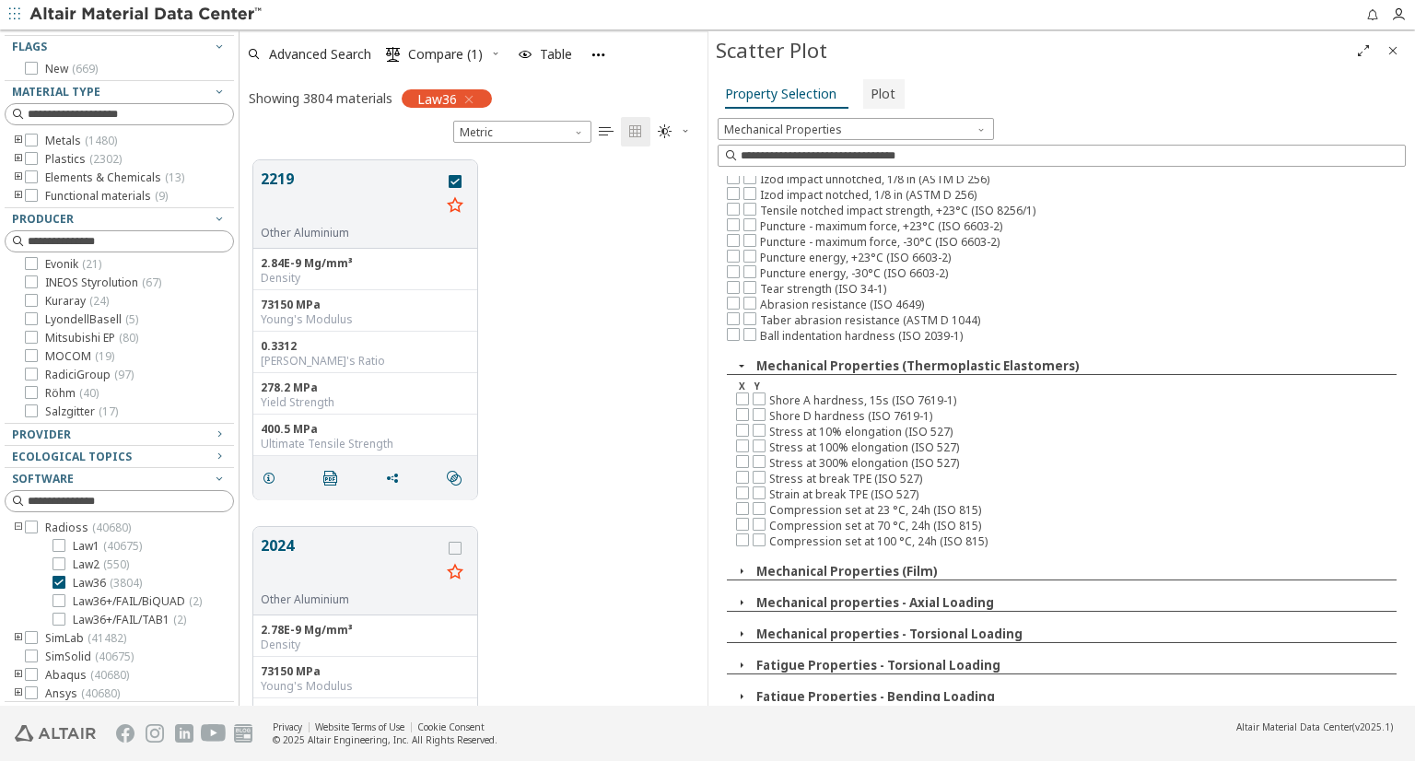
click at [881, 93] on span "Plot" at bounding box center [883, 93] width 25 height 29
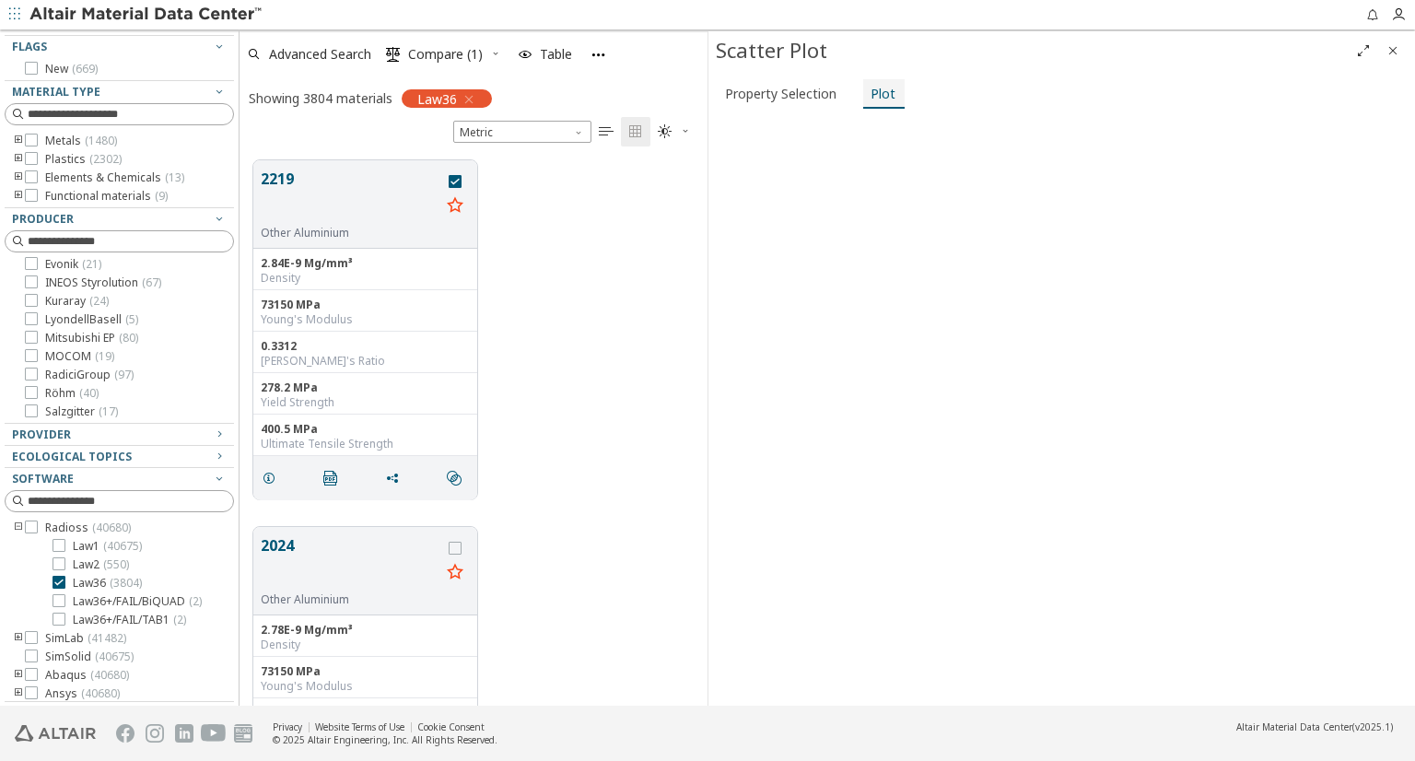
click at [878, 96] on span "Plot" at bounding box center [883, 93] width 25 height 29
click at [820, 93] on span "Property Selection" at bounding box center [780, 93] width 111 height 29
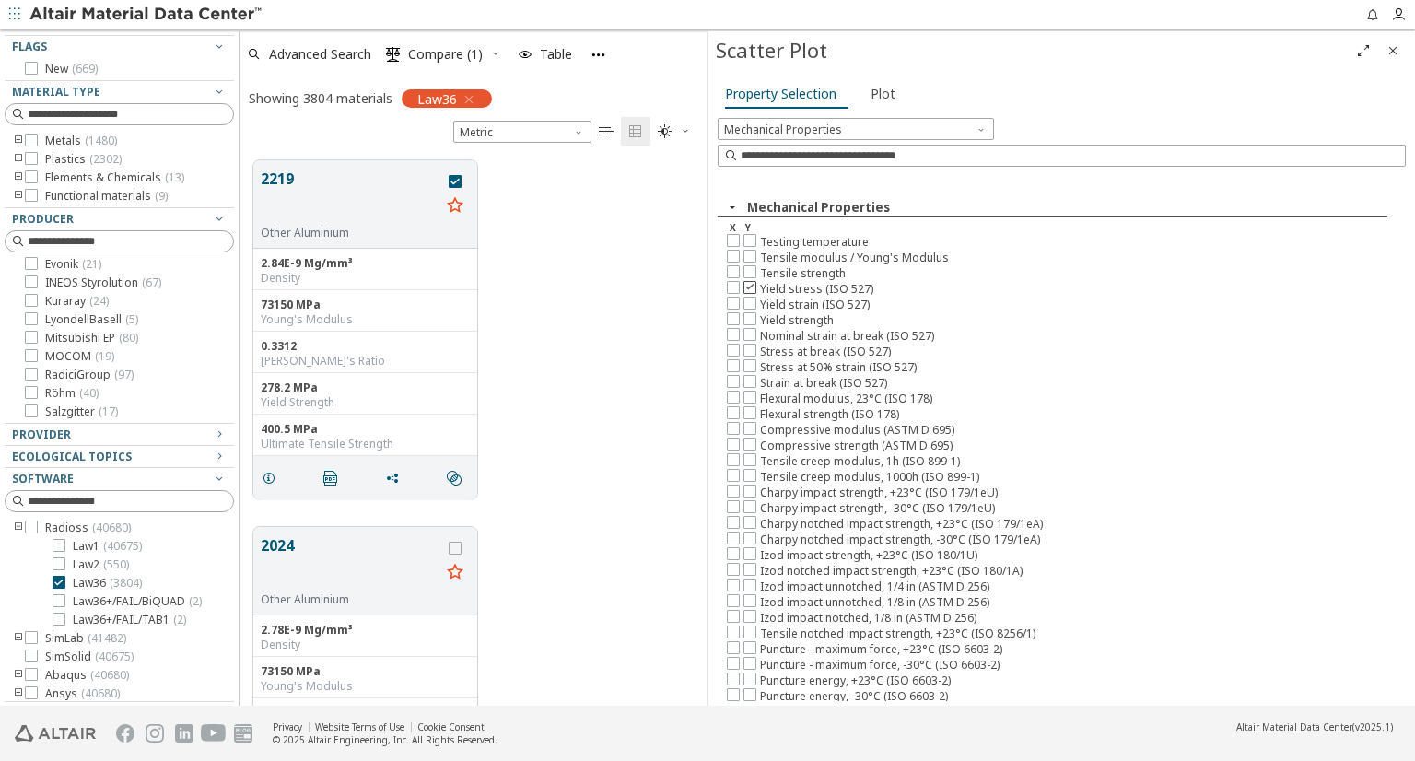
click at [750, 283] on icon at bounding box center [750, 286] width 13 height 13
click at [750, 297] on icon at bounding box center [750, 302] width 13 height 13
click at [735, 282] on icon at bounding box center [733, 286] width 13 height 13
click at [883, 95] on span "Plot" at bounding box center [883, 93] width 25 height 29
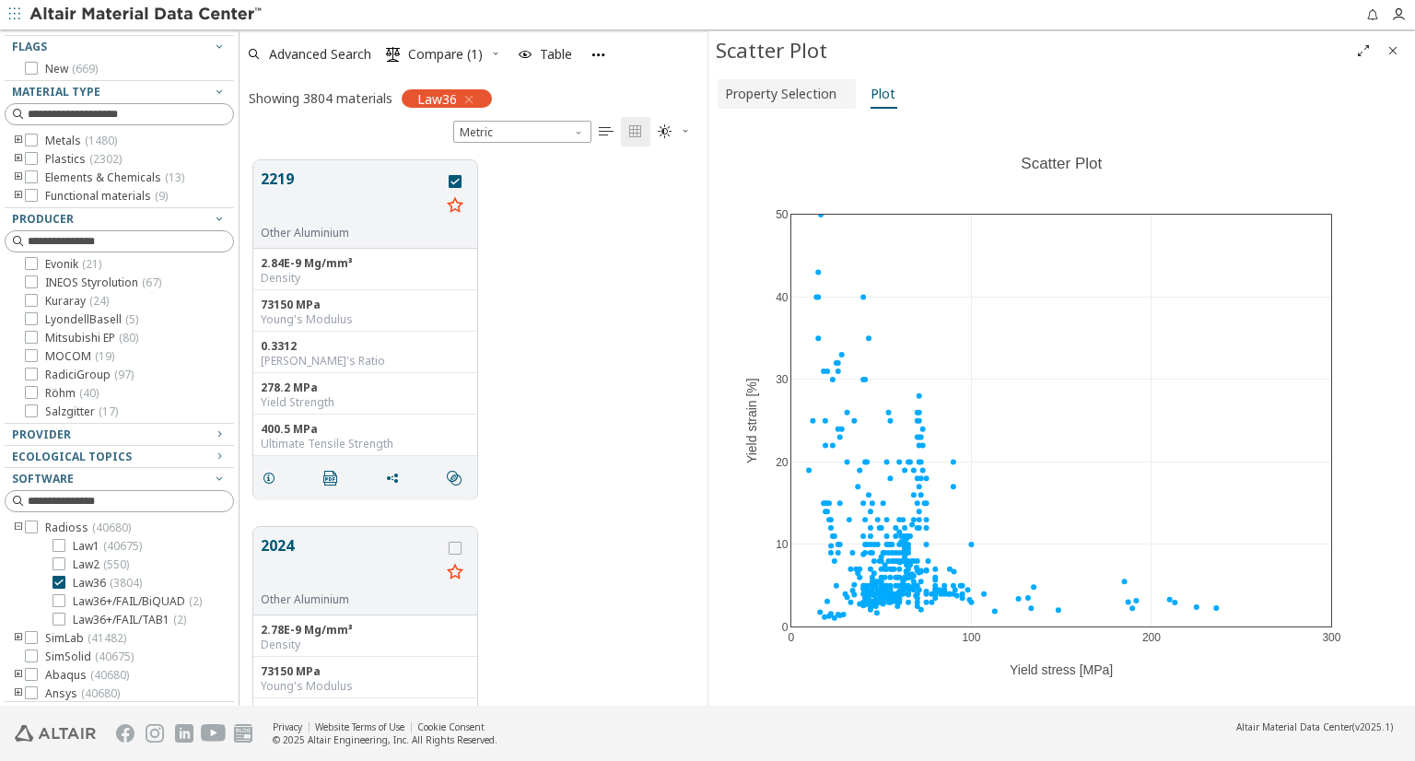
click at [815, 94] on span "Property Selection" at bounding box center [780, 93] width 111 height 29
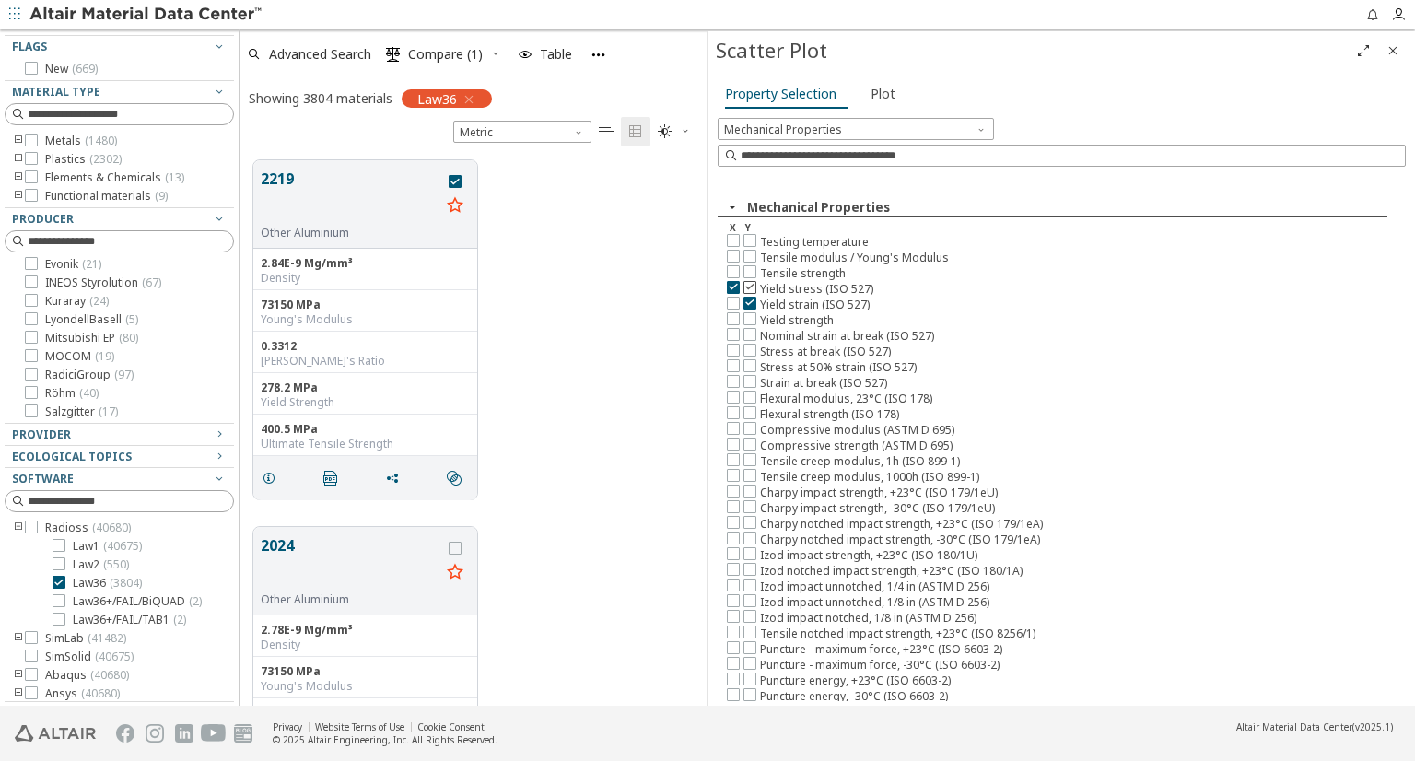
click at [754, 285] on icon at bounding box center [750, 286] width 13 height 13
click at [736, 298] on icon at bounding box center [733, 302] width 13 height 13
click at [881, 93] on span "Plot" at bounding box center [883, 93] width 25 height 29
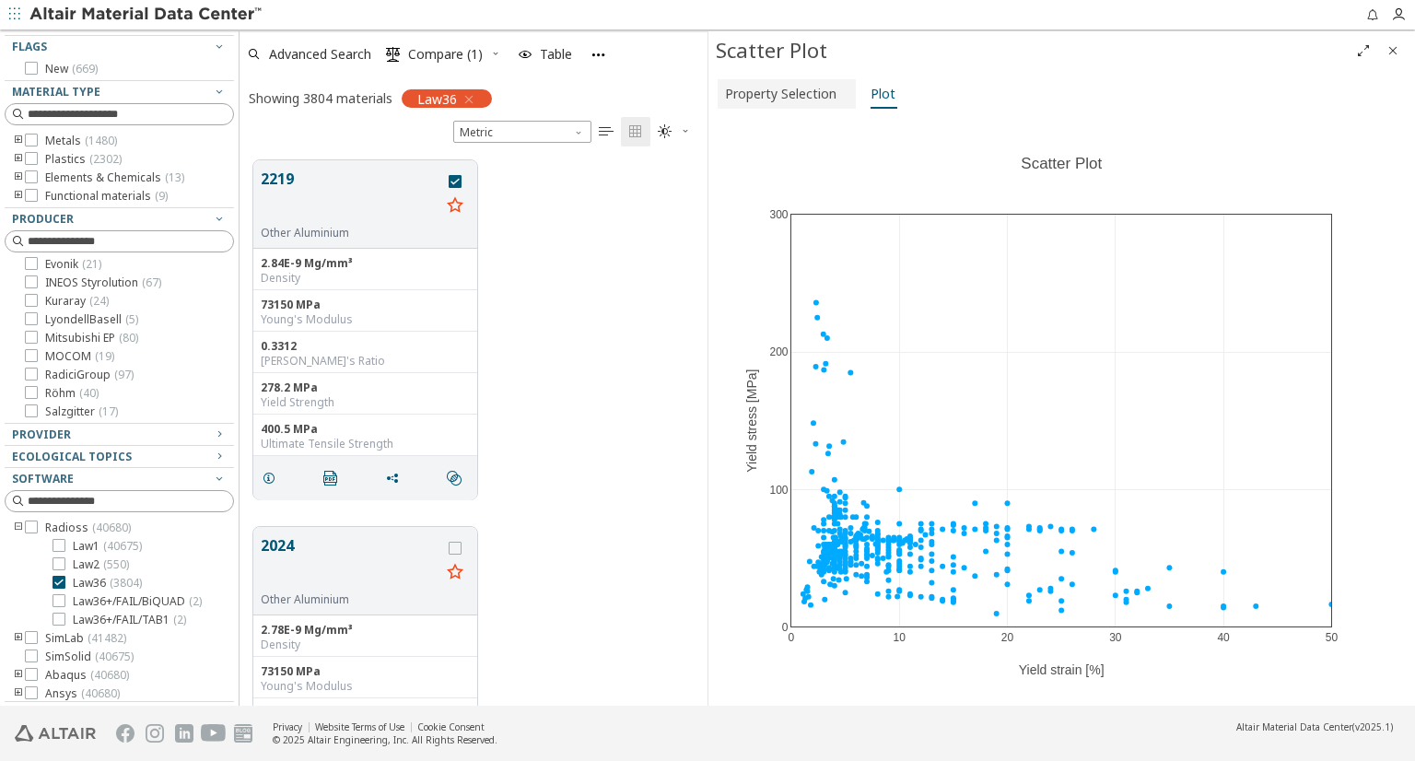
click at [802, 95] on span "Property Selection" at bounding box center [780, 93] width 111 height 29
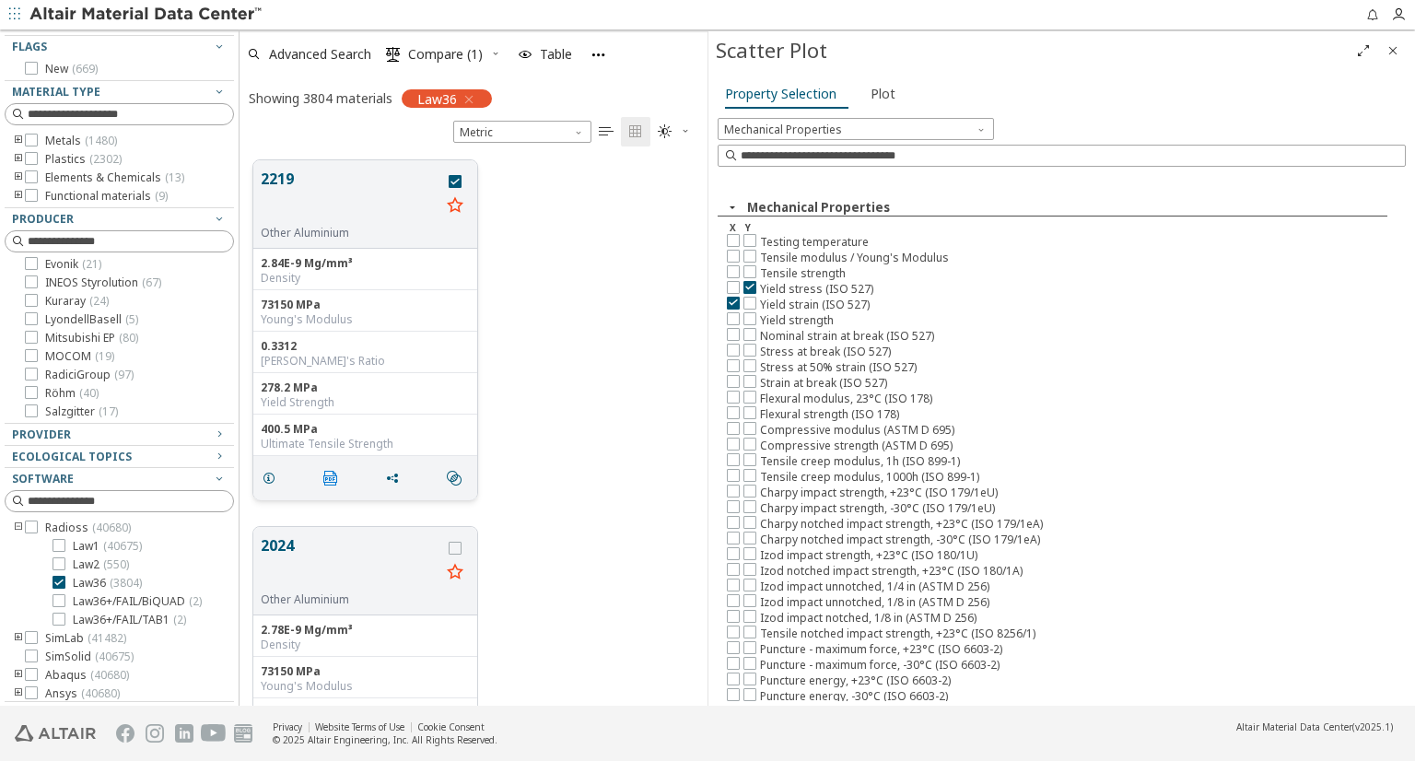
click at [331, 475] on icon "" at bounding box center [330, 478] width 15 height 15
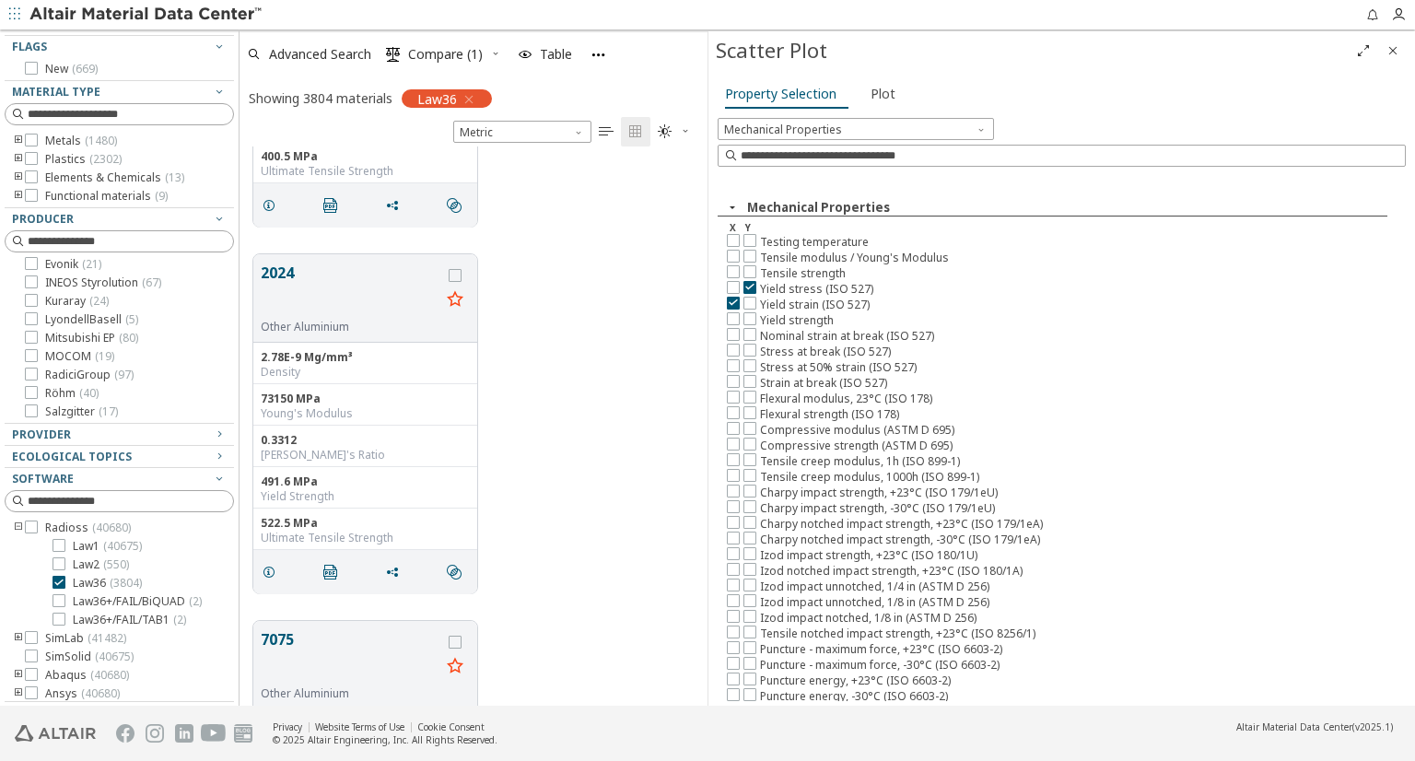
scroll to position [0, 0]
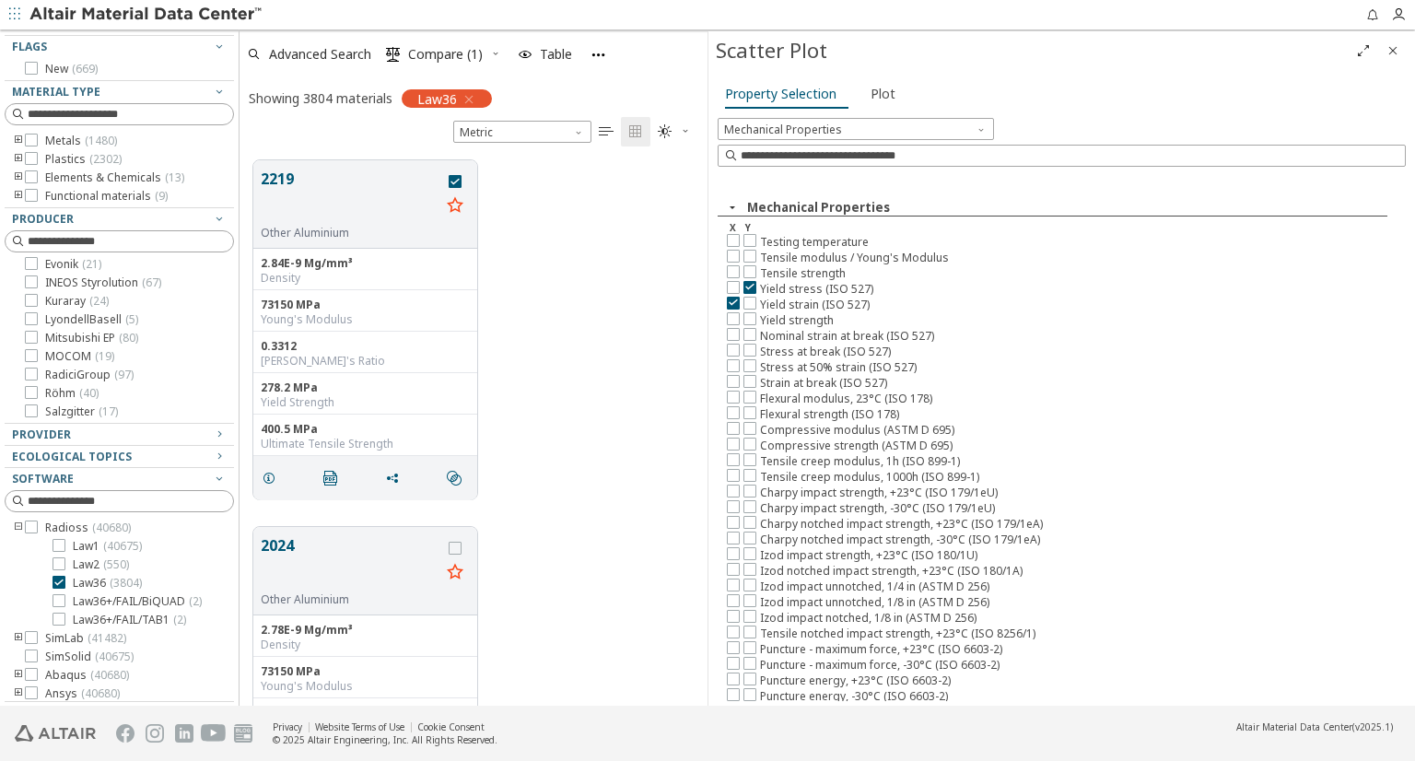
click at [627, 373] on div "2219 Other Aluminium 2.84E-9 Mg/mm³ Density 73150 MPa Young's Modulus 0.3312 Po…" at bounding box center [474, 329] width 468 height 367
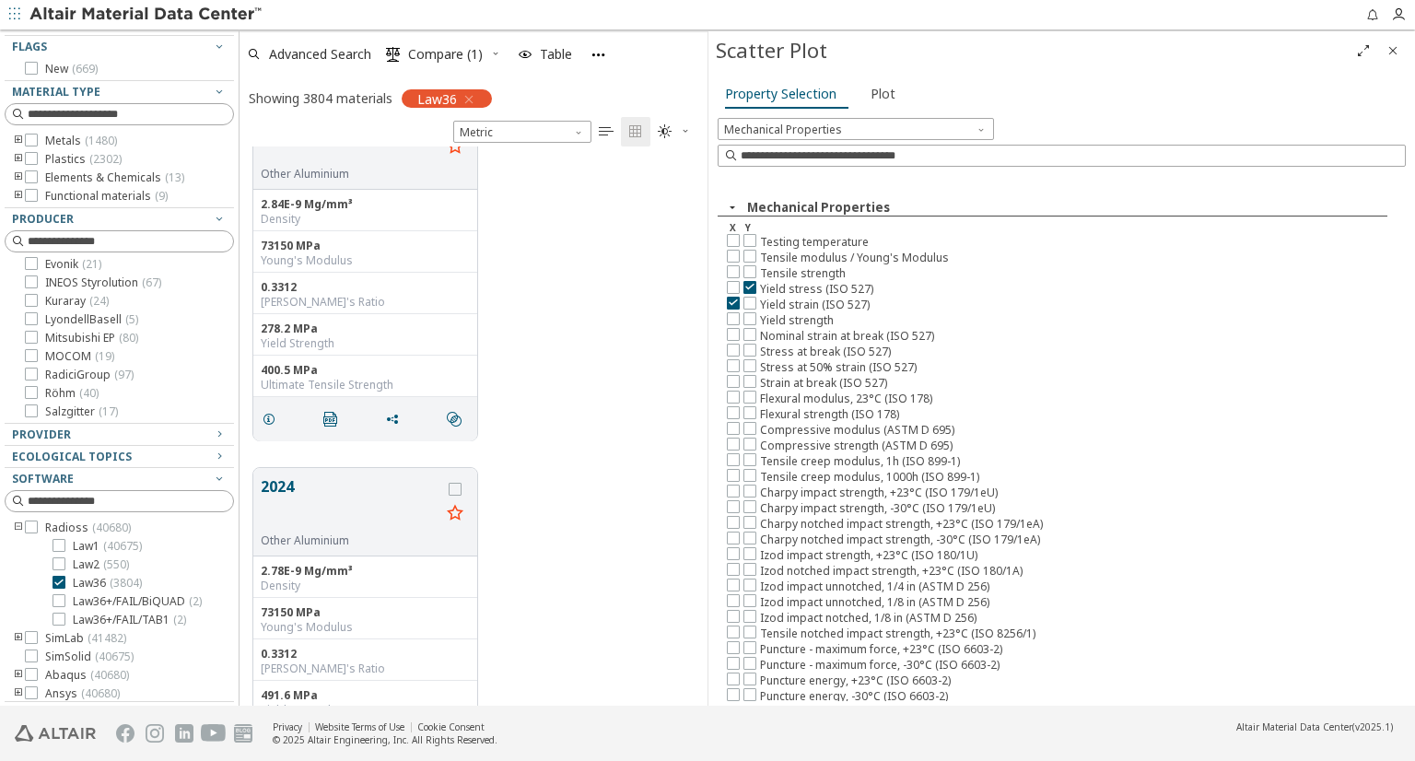
scroll to position [92, 0]
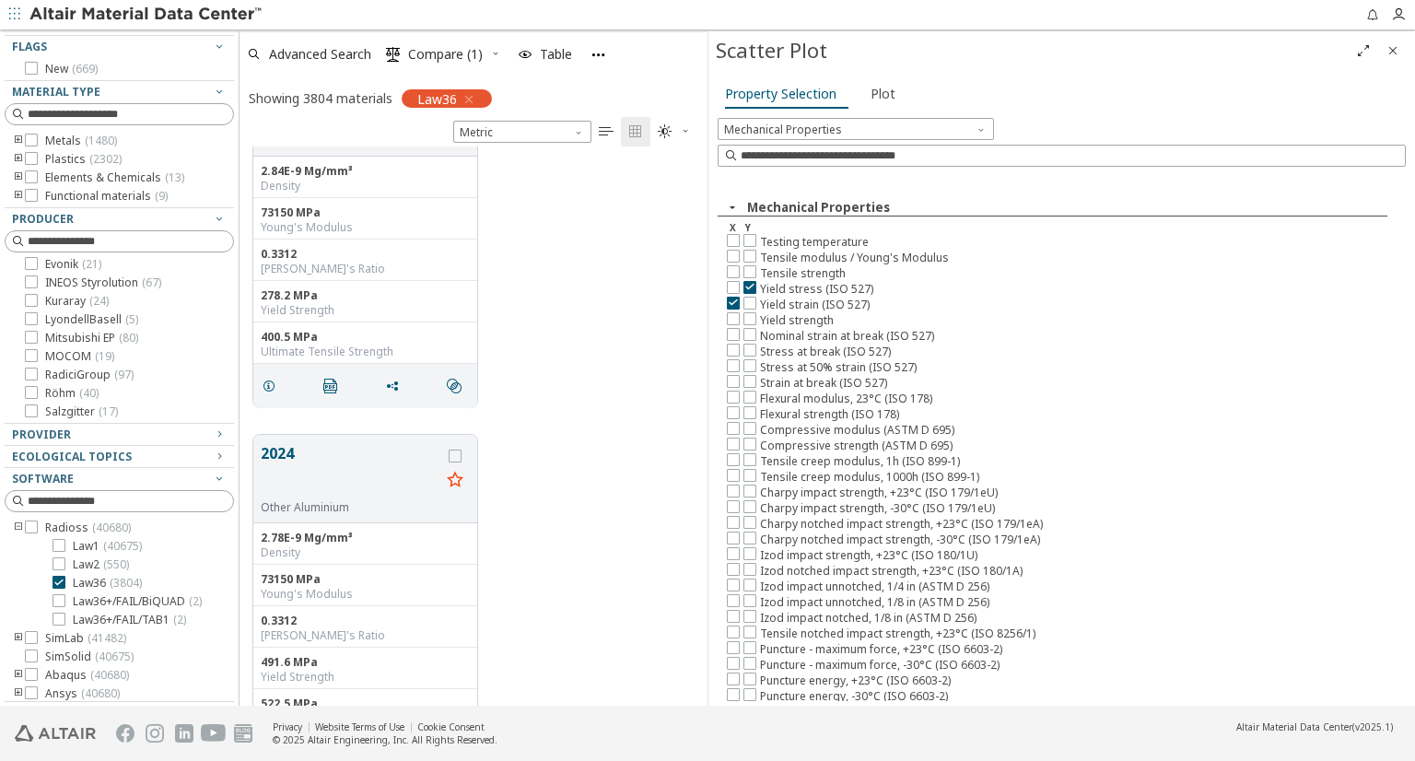
click at [18, 134] on icon "toogle group" at bounding box center [18, 141] width 13 height 15
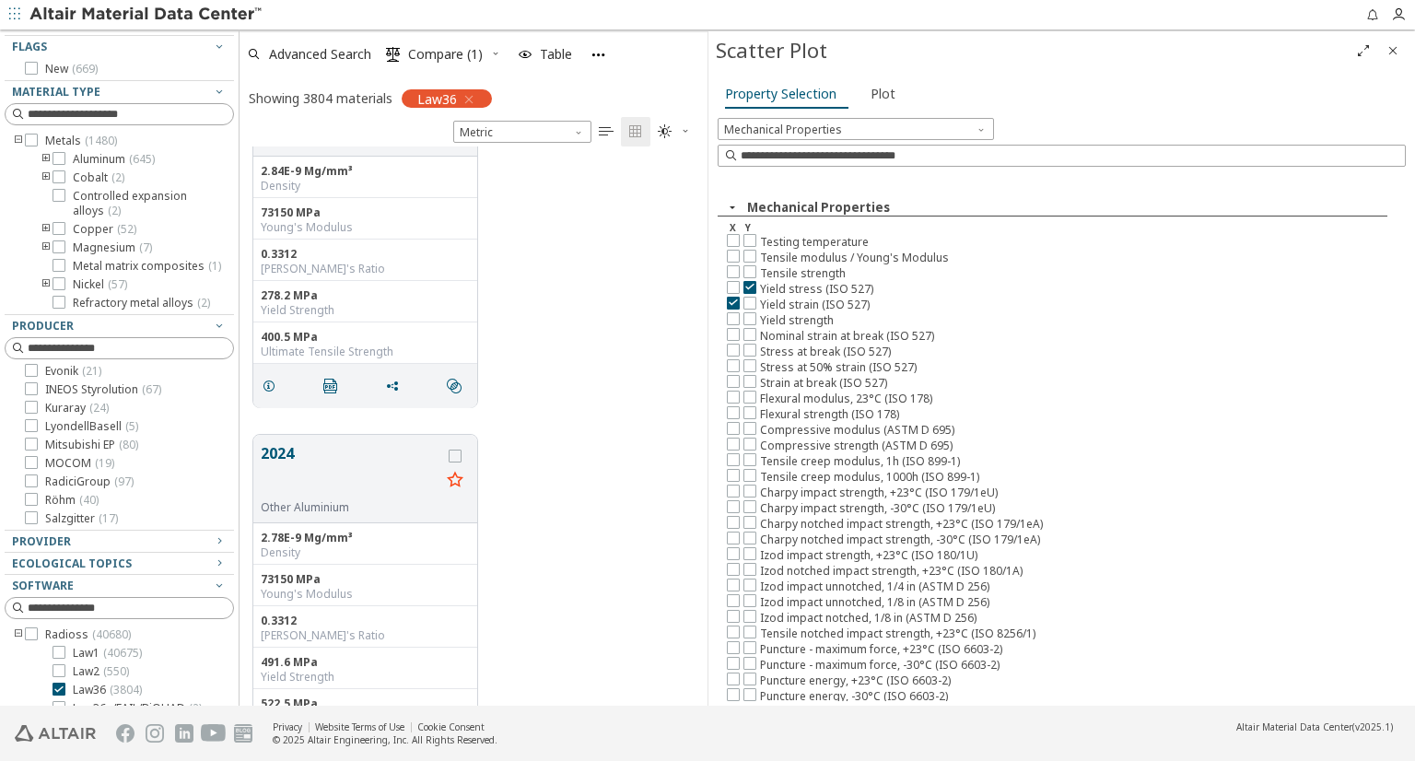
click at [43, 153] on icon "toogle group" at bounding box center [46, 159] width 13 height 15
click at [88, 174] on icon at bounding box center [86, 176] width 13 height 13
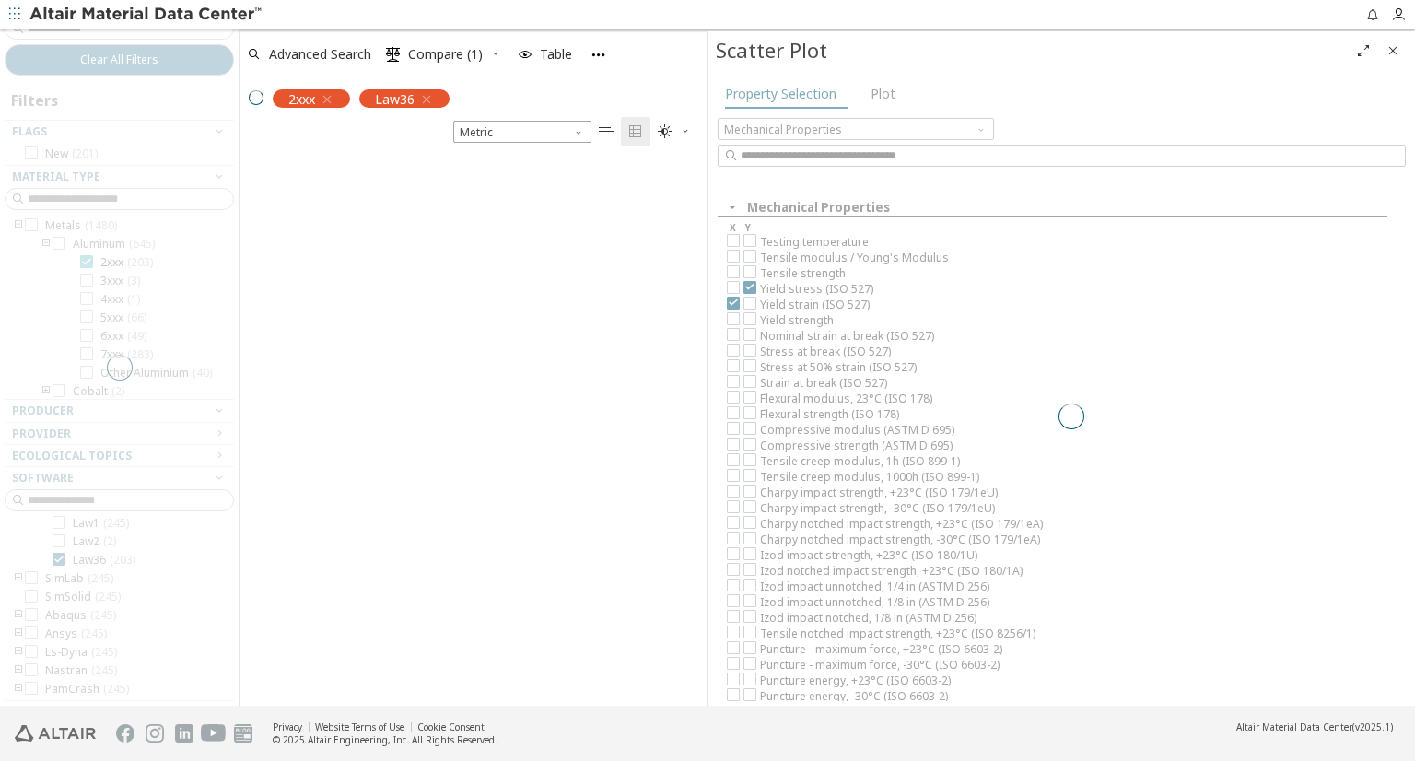
scroll to position [16, 0]
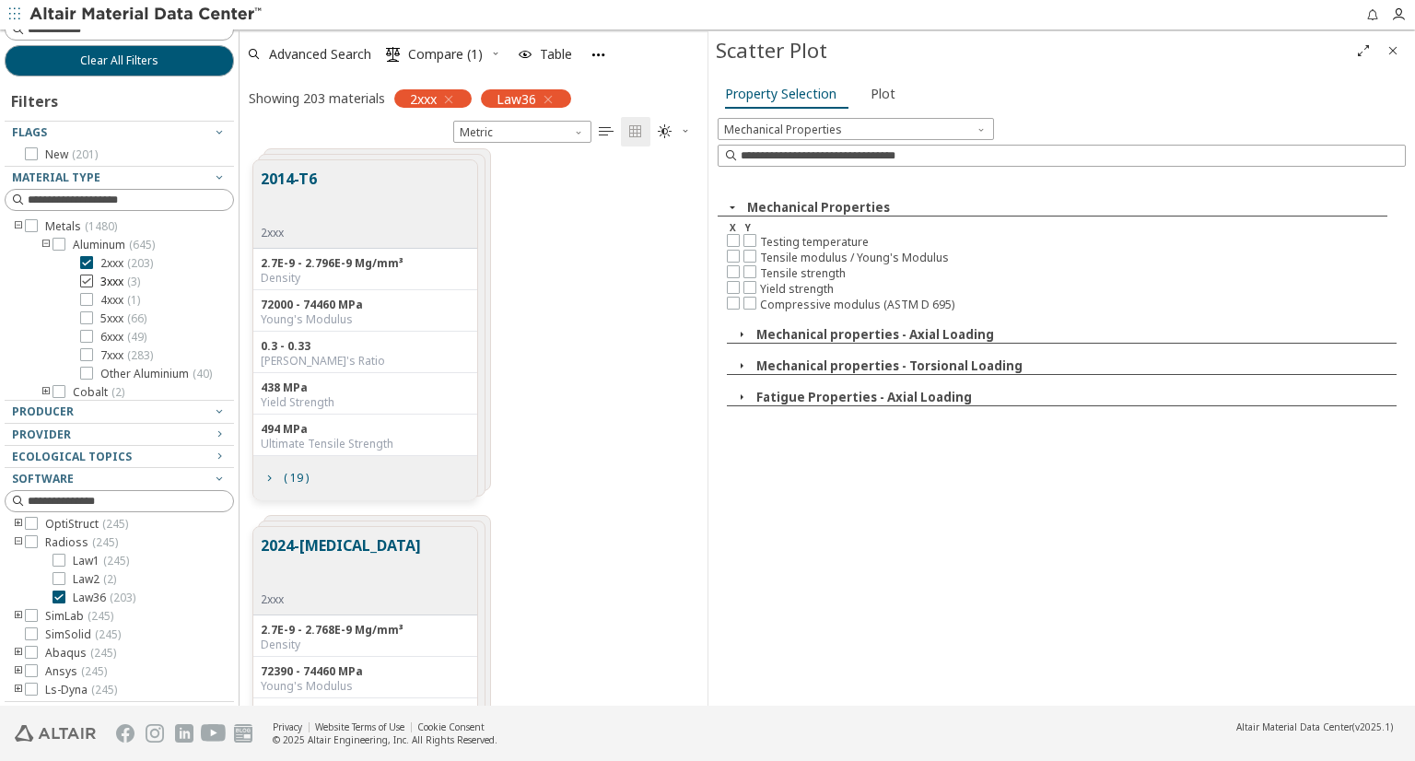
click at [88, 282] on icon at bounding box center [86, 281] width 13 height 13
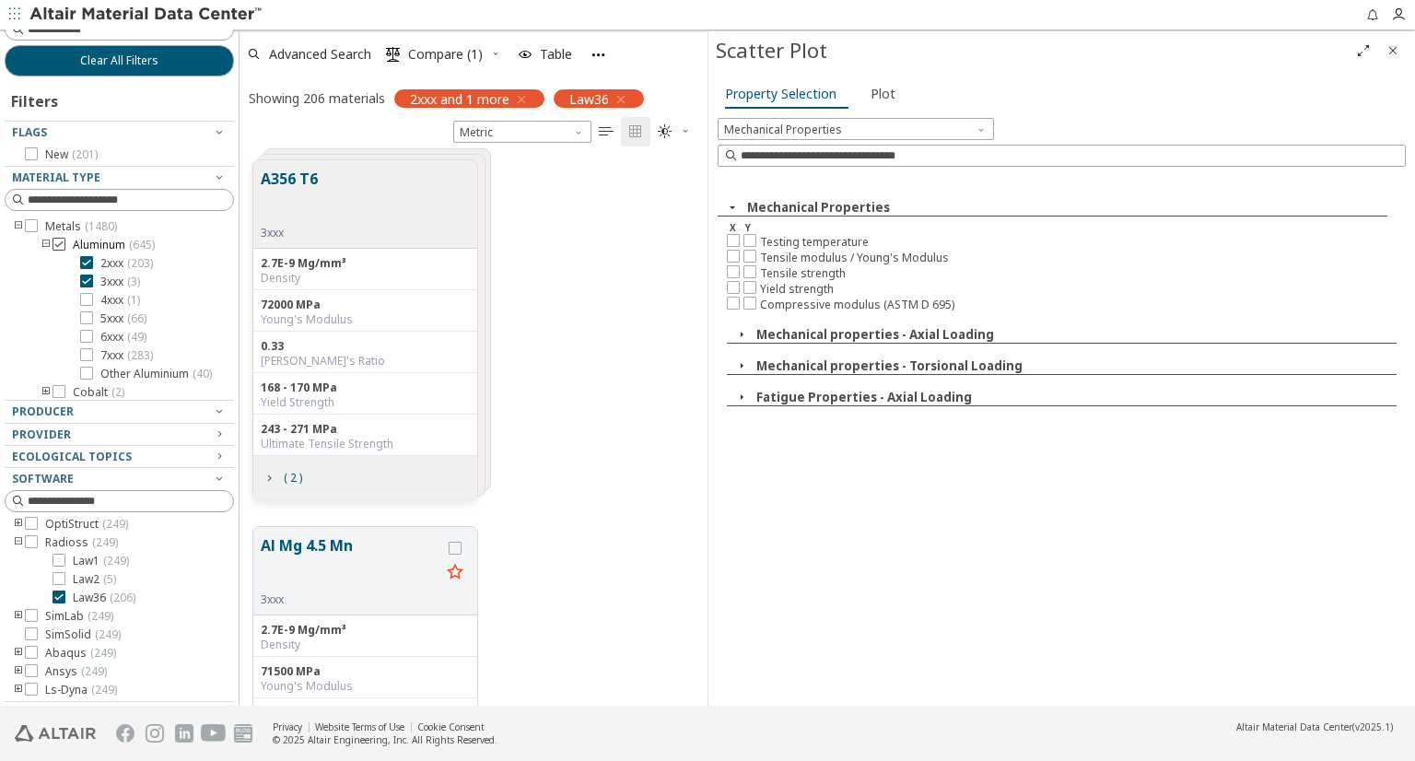
click at [63, 244] on icon at bounding box center [59, 244] width 13 height 13
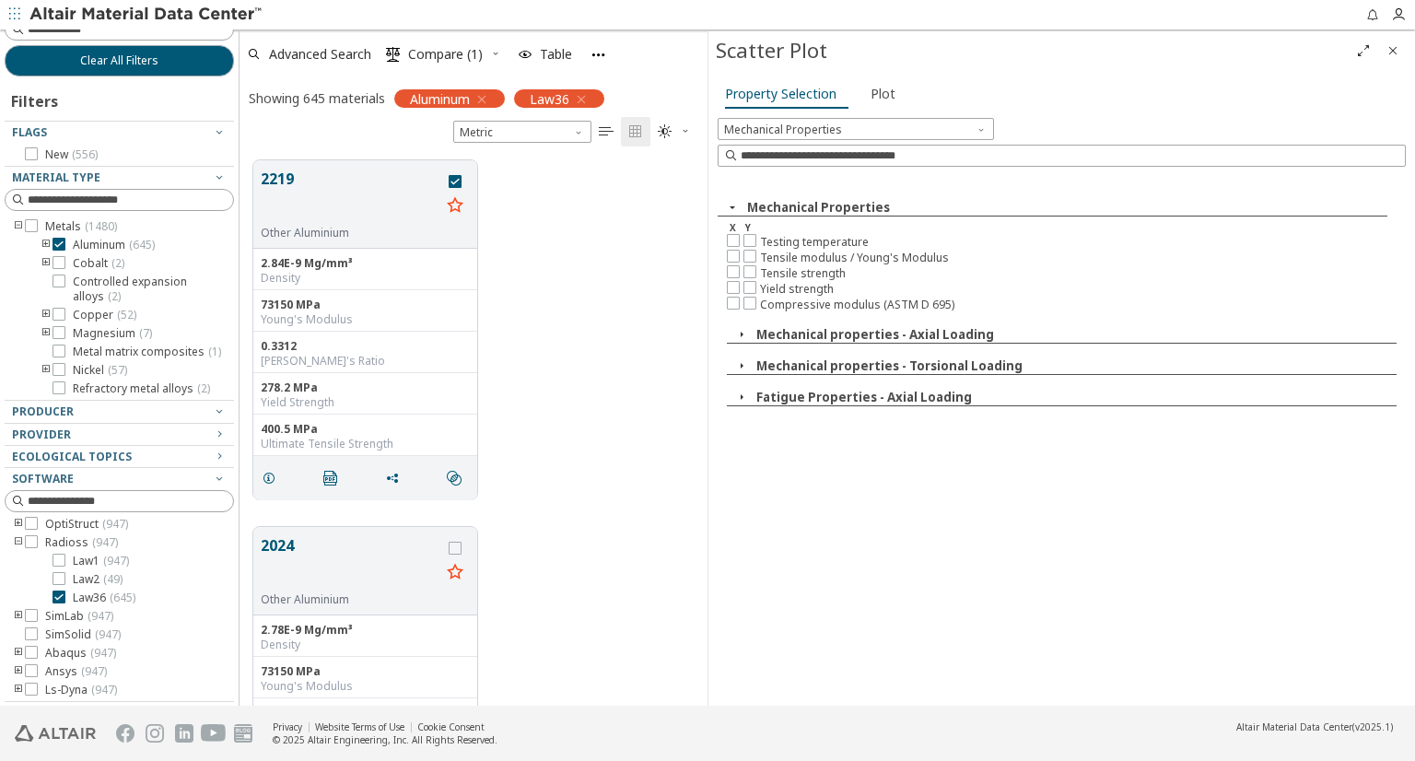
click at [45, 242] on icon "toogle group" at bounding box center [46, 245] width 13 height 15
click at [89, 258] on icon at bounding box center [86, 262] width 13 height 13
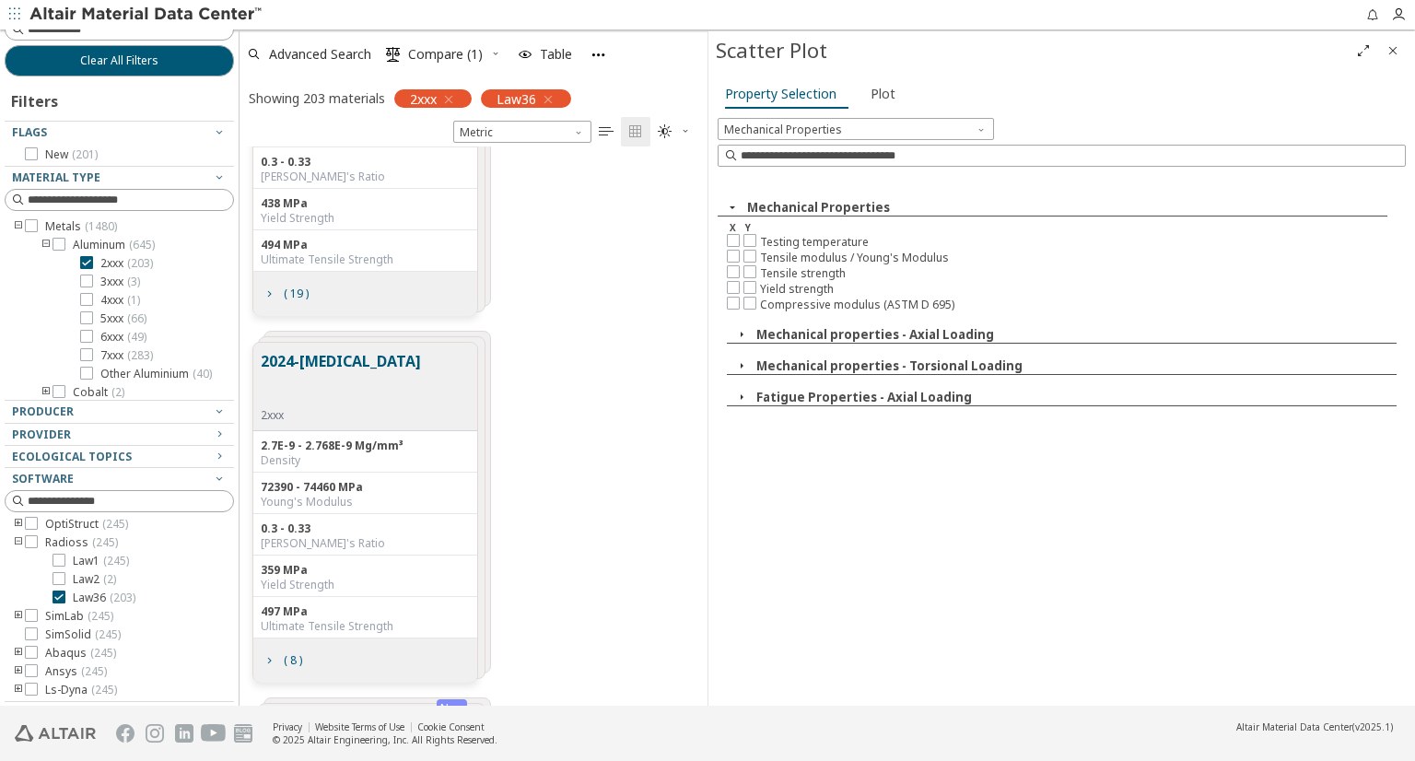
scroll to position [276, 0]
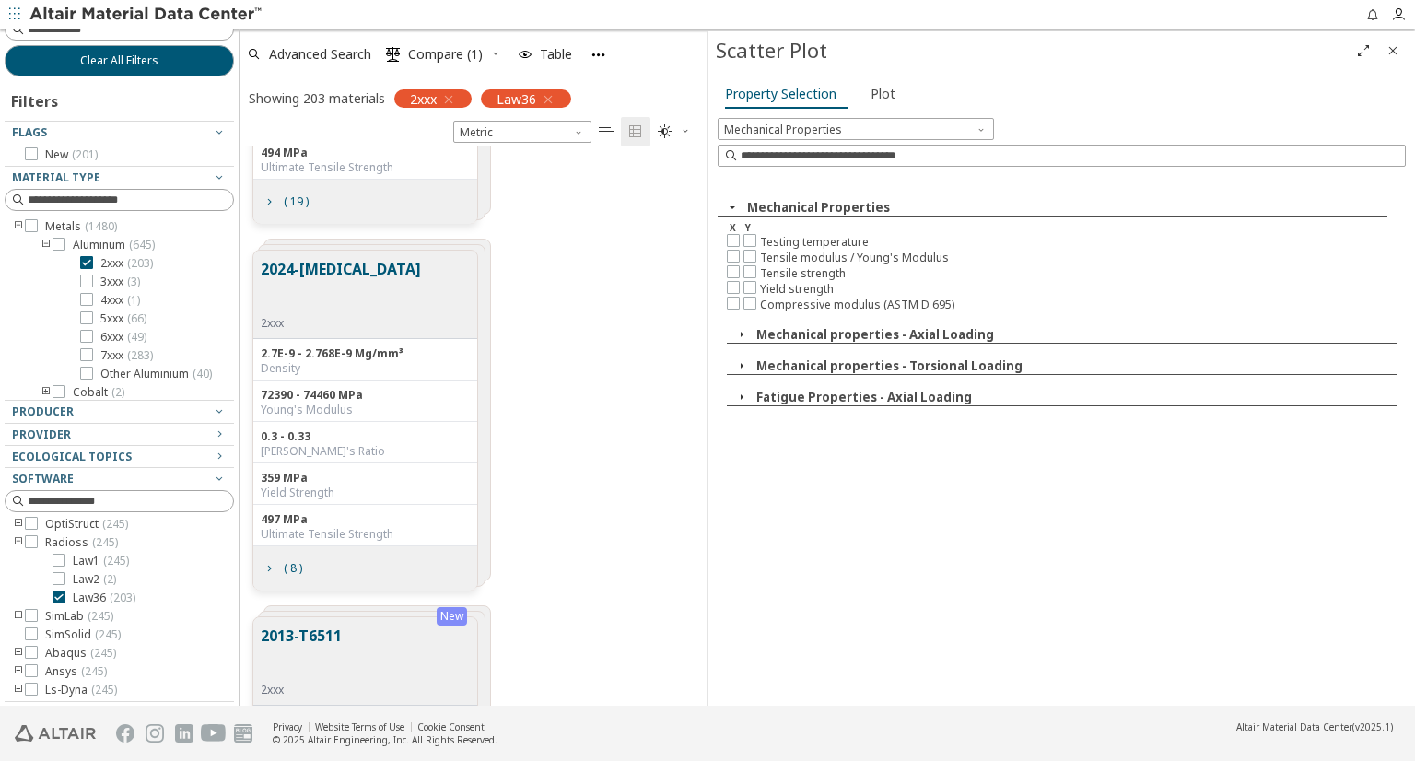
click at [742, 392] on icon "button" at bounding box center [741, 397] width 15 height 15
click at [739, 360] on icon "button" at bounding box center [741, 365] width 15 height 15
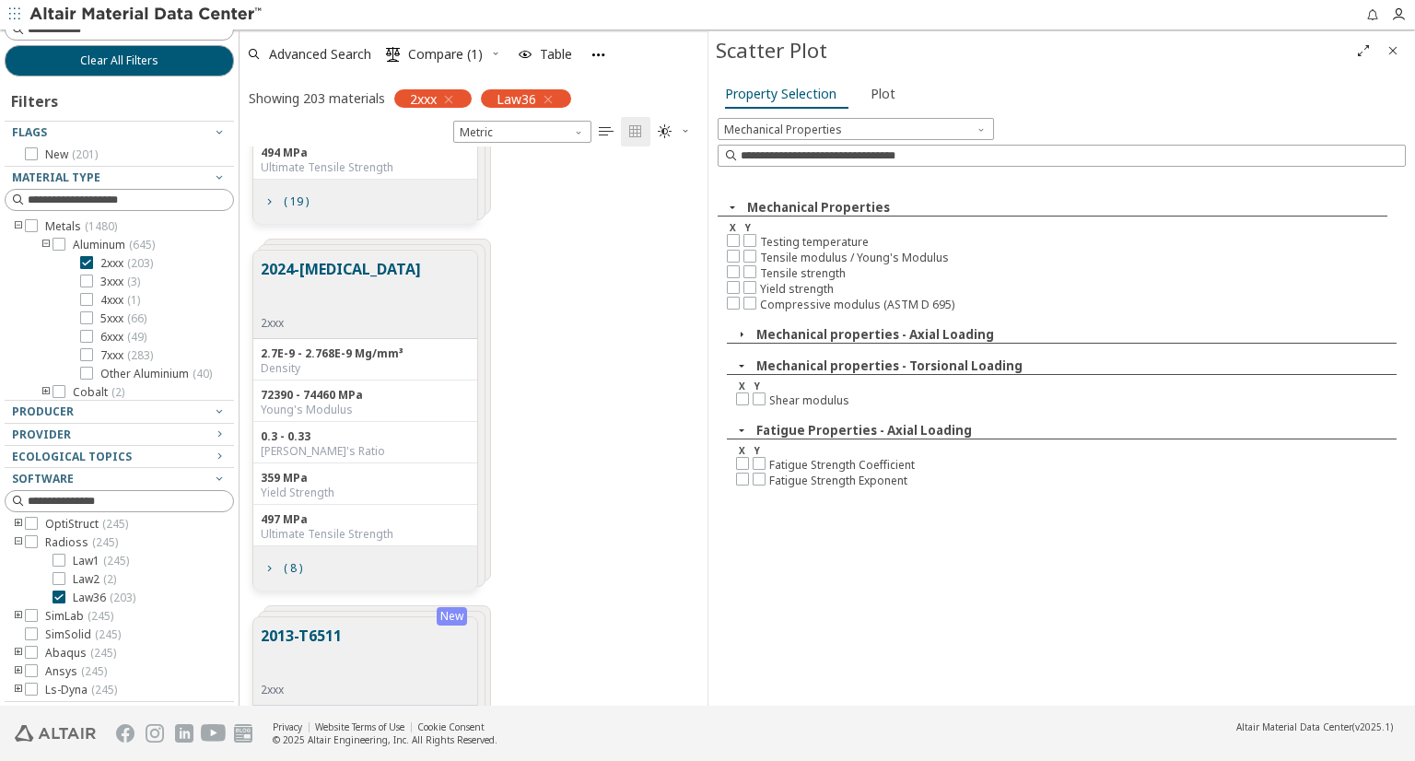
click at [739, 327] on icon "button" at bounding box center [741, 334] width 15 height 15
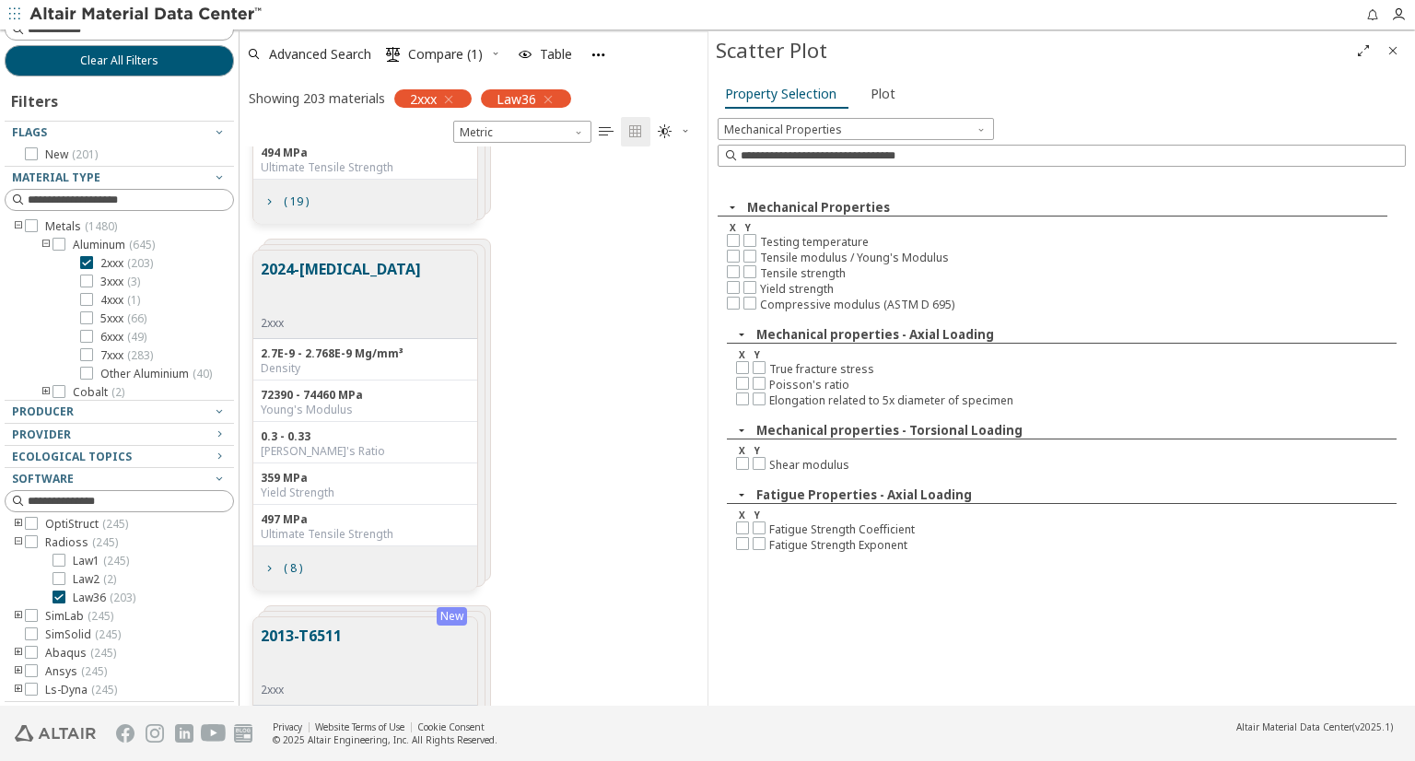
click at [739, 327] on icon "button" at bounding box center [741, 334] width 15 height 15
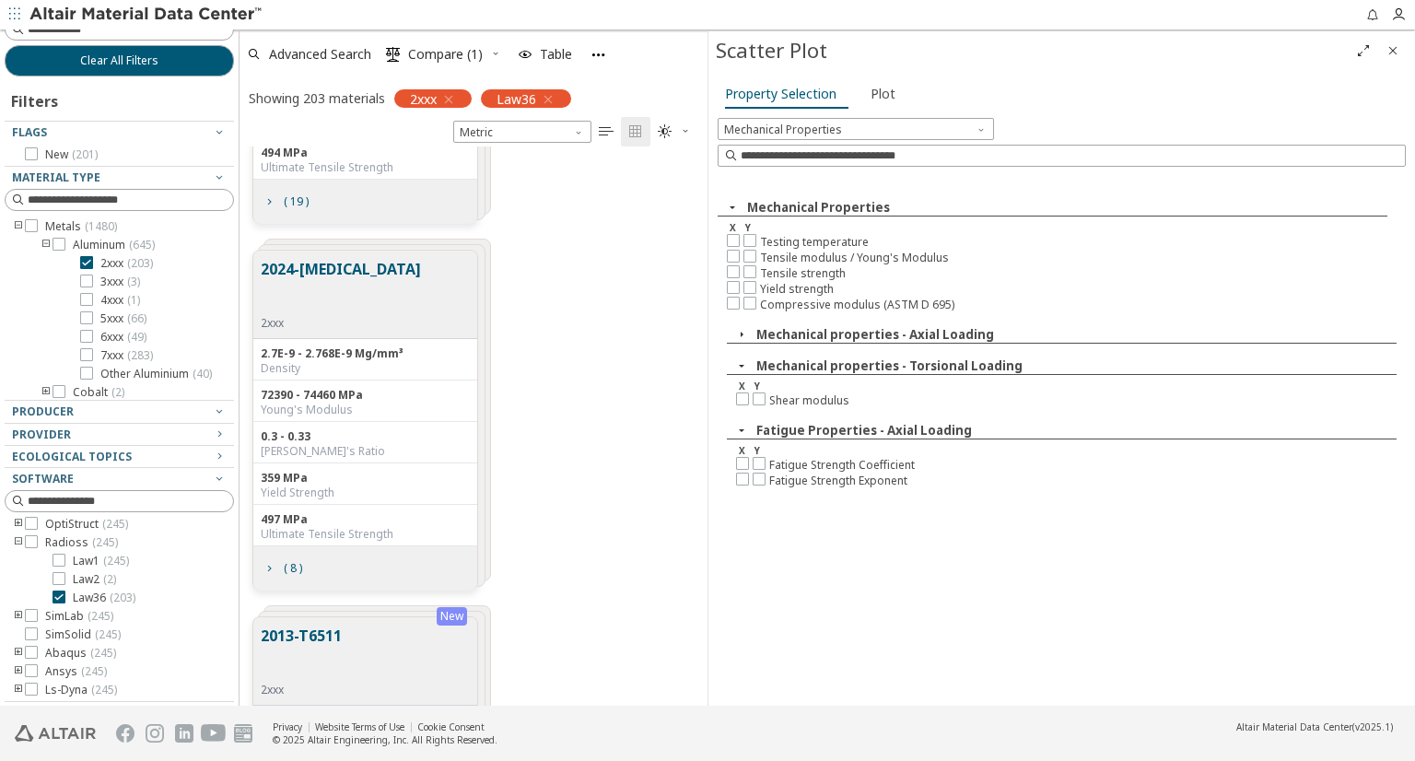
click at [739, 358] on icon "button" at bounding box center [741, 365] width 15 height 15
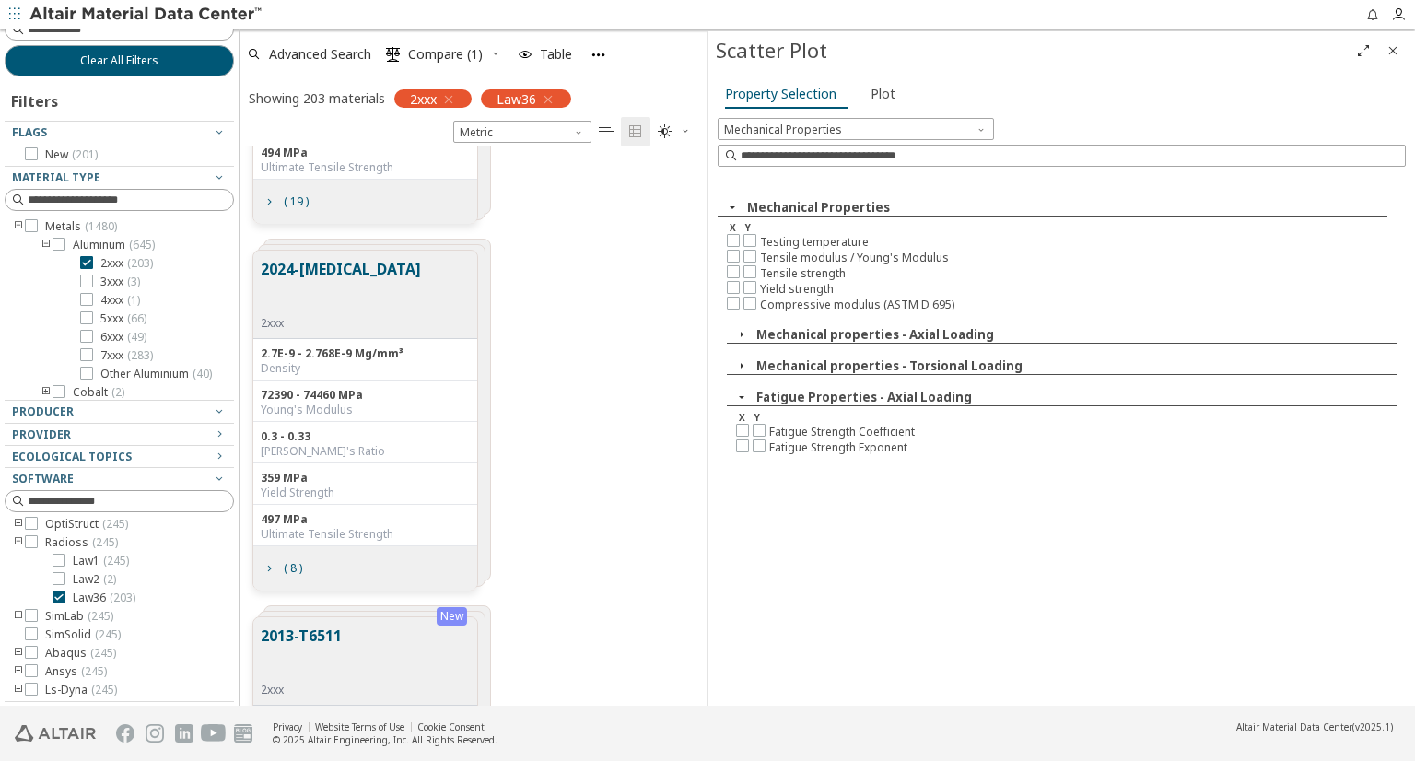
click at [742, 390] on icon "button" at bounding box center [741, 397] width 15 height 15
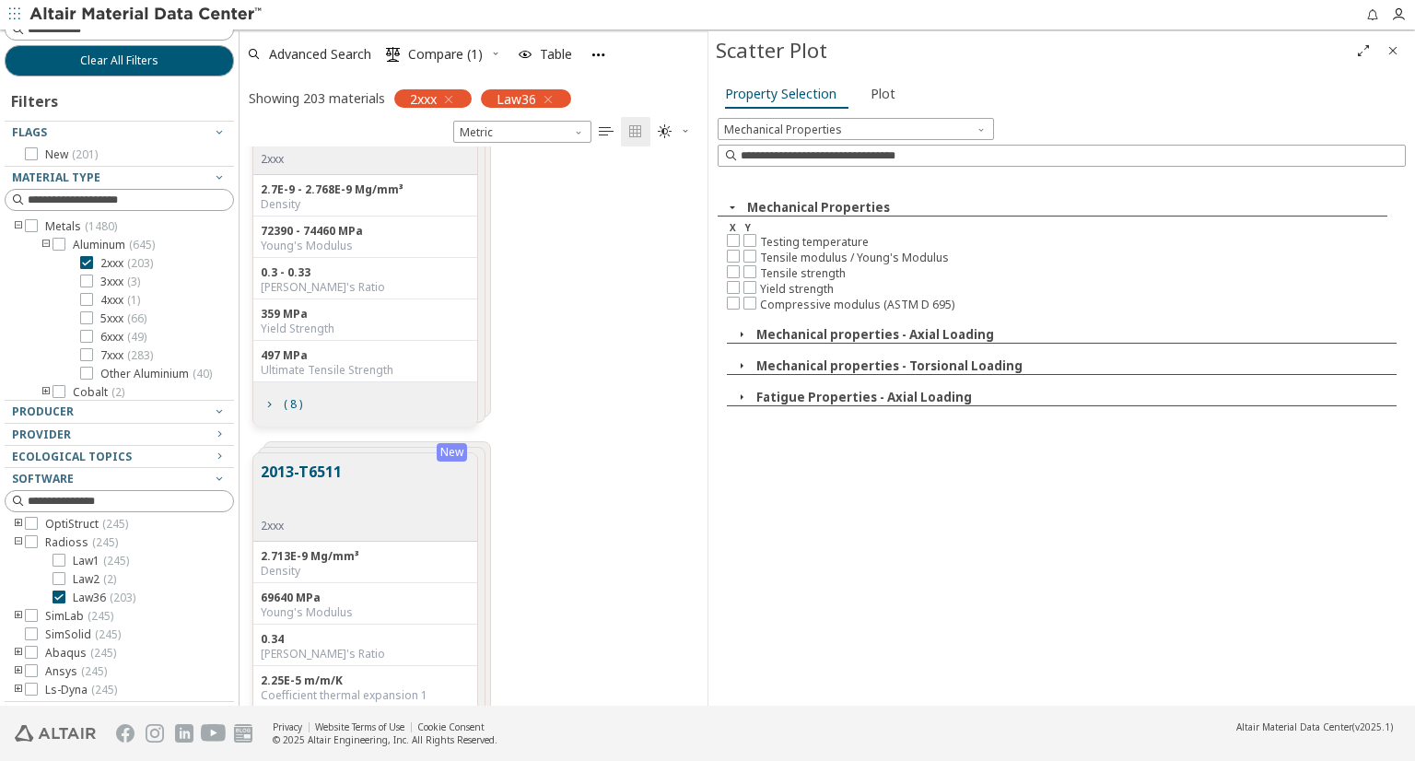
scroll to position [369, 0]
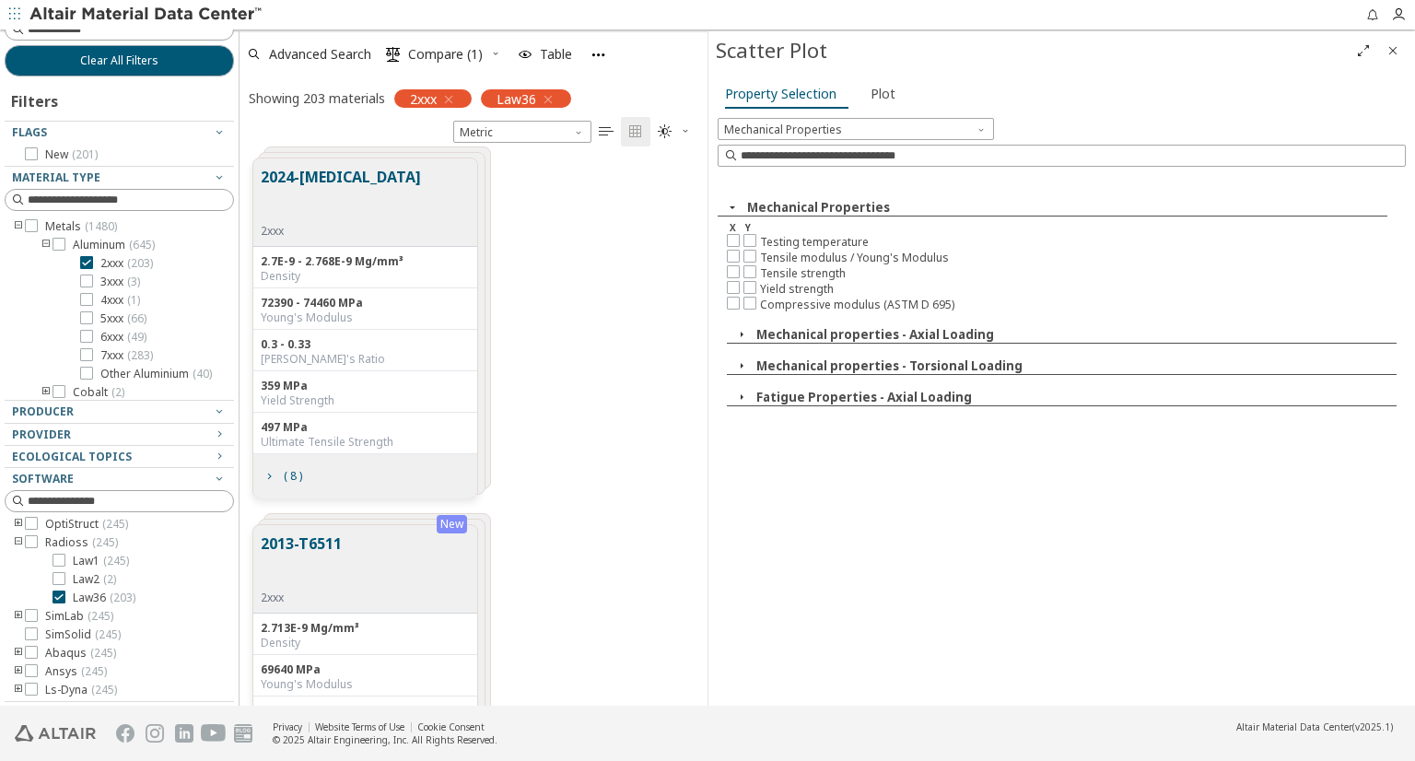
click at [1397, 50] on icon "Close" at bounding box center [1393, 50] width 15 height 15
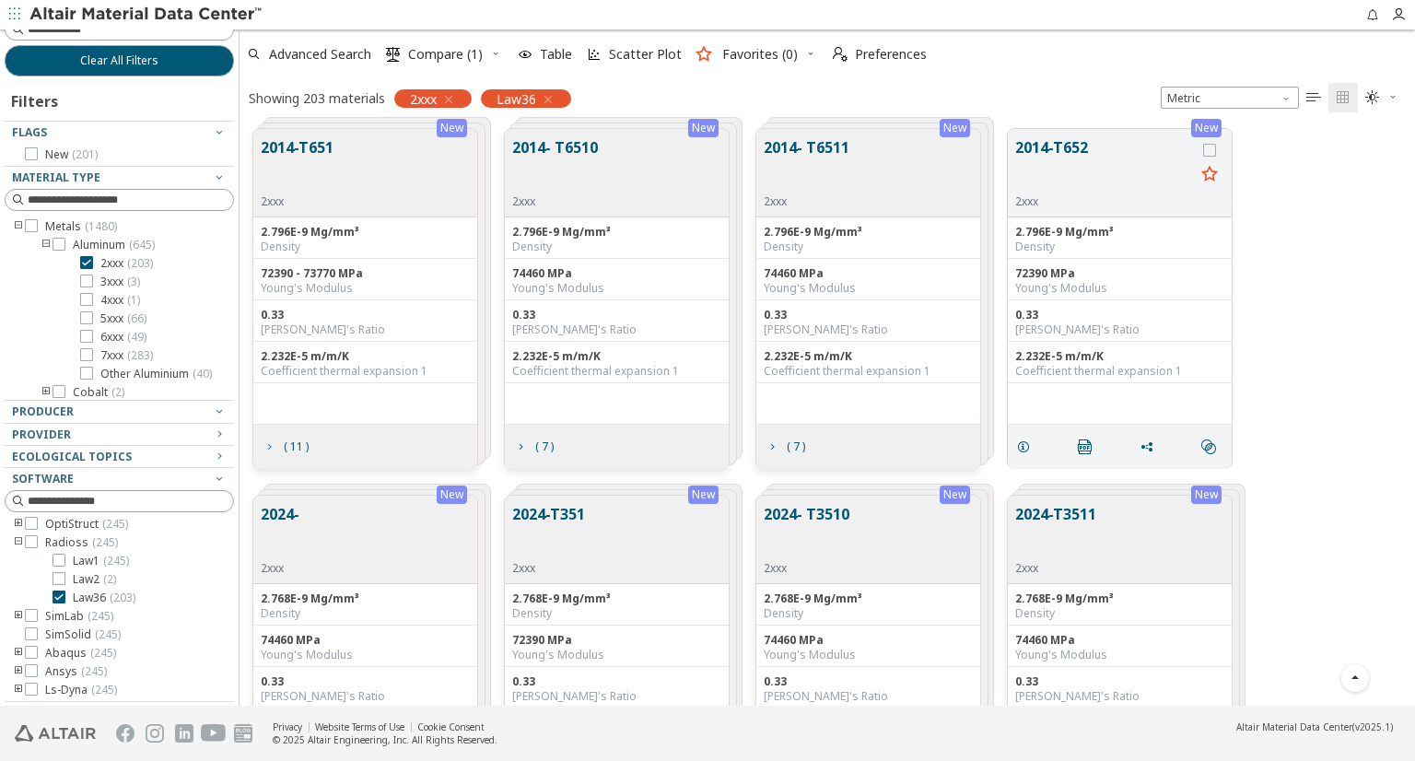
click at [271, 443] on icon "grid" at bounding box center [269, 446] width 15 height 15
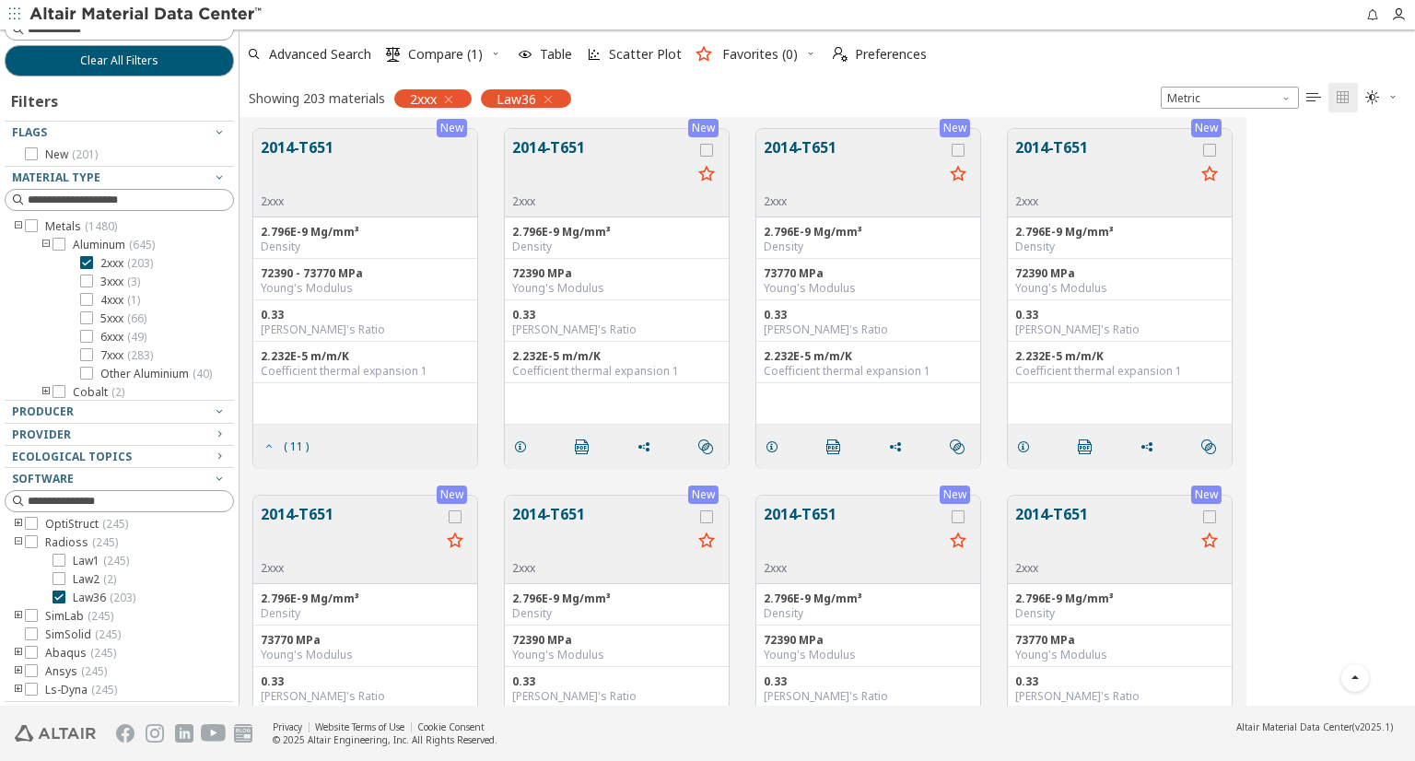
click at [270, 444] on icon "grid" at bounding box center [269, 446] width 15 height 15
